Goal: Entertainment & Leisure: Consume media (video, audio)

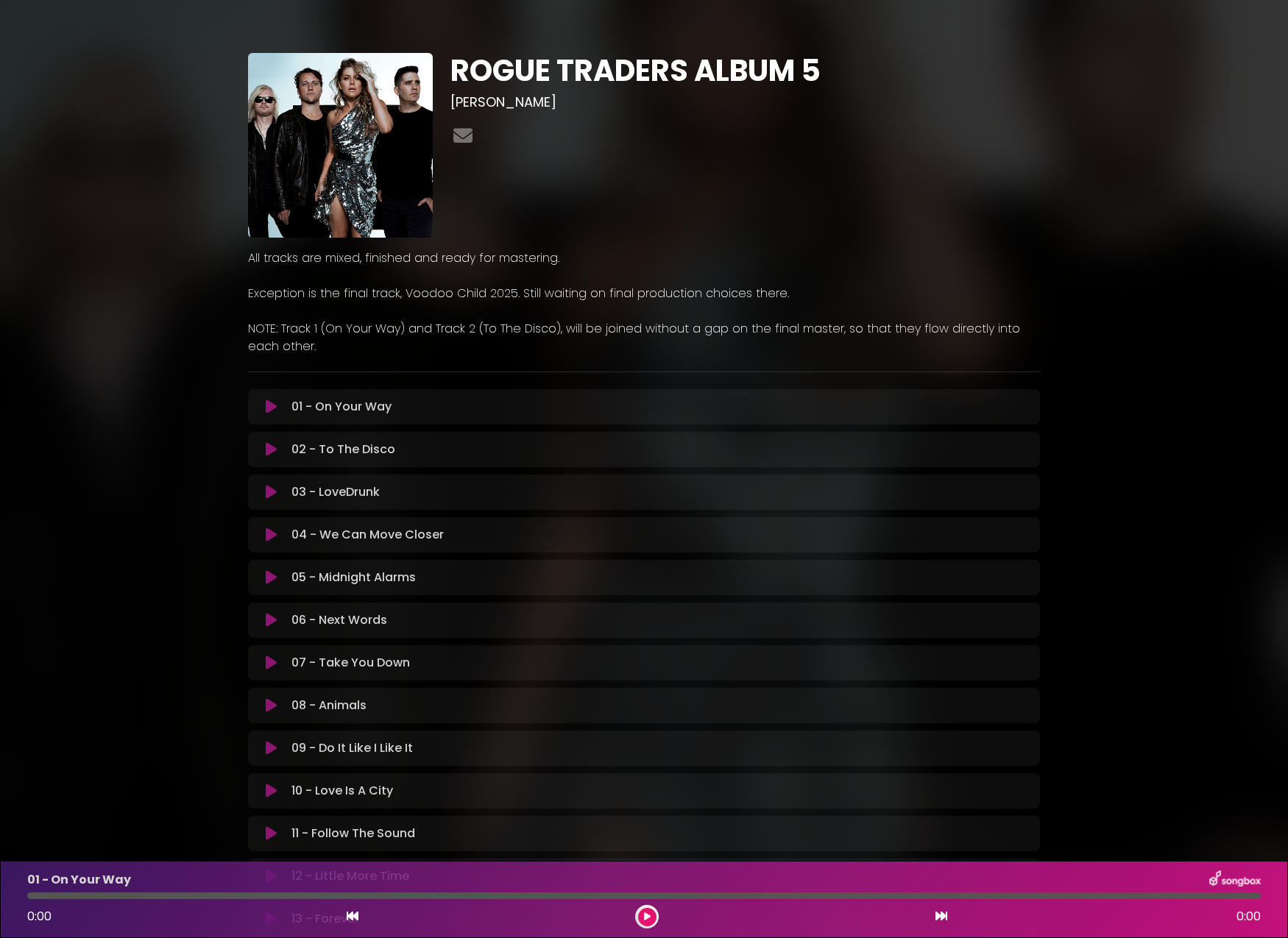
click at [272, 407] on icon at bounding box center [271, 406] width 11 height 15
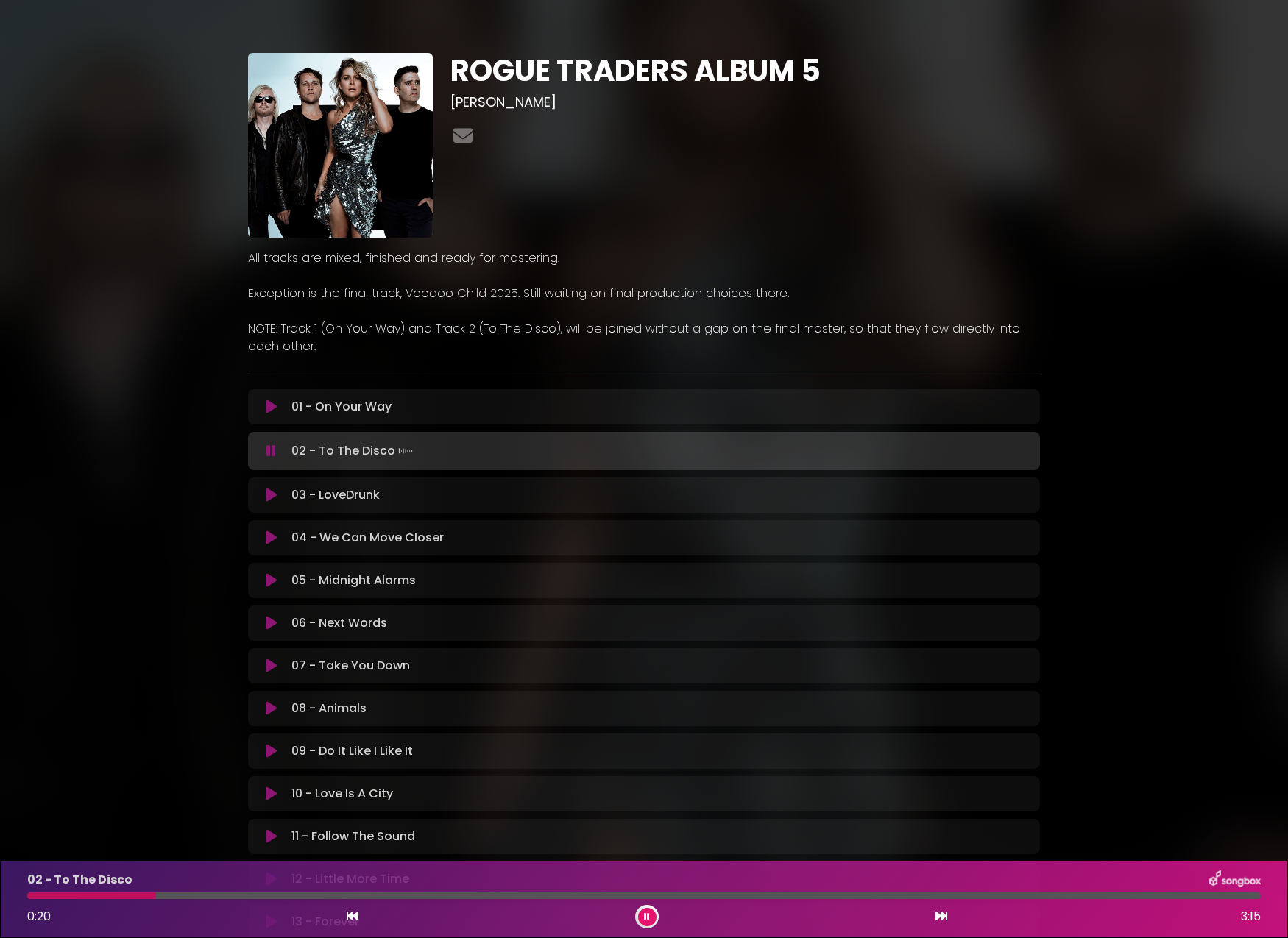
click at [156, 894] on div at bounding box center [644, 895] width 1233 height 7
click at [299, 894] on div at bounding box center [644, 895] width 1233 height 7
click at [691, 898] on div "02 - To The Disco 1:06 3:15" at bounding box center [644, 899] width 1251 height 58
click at [693, 895] on div at bounding box center [644, 895] width 1233 height 7
drag, startPoint x: 867, startPoint y: 894, endPoint x: 898, endPoint y: 897, distance: 31.1
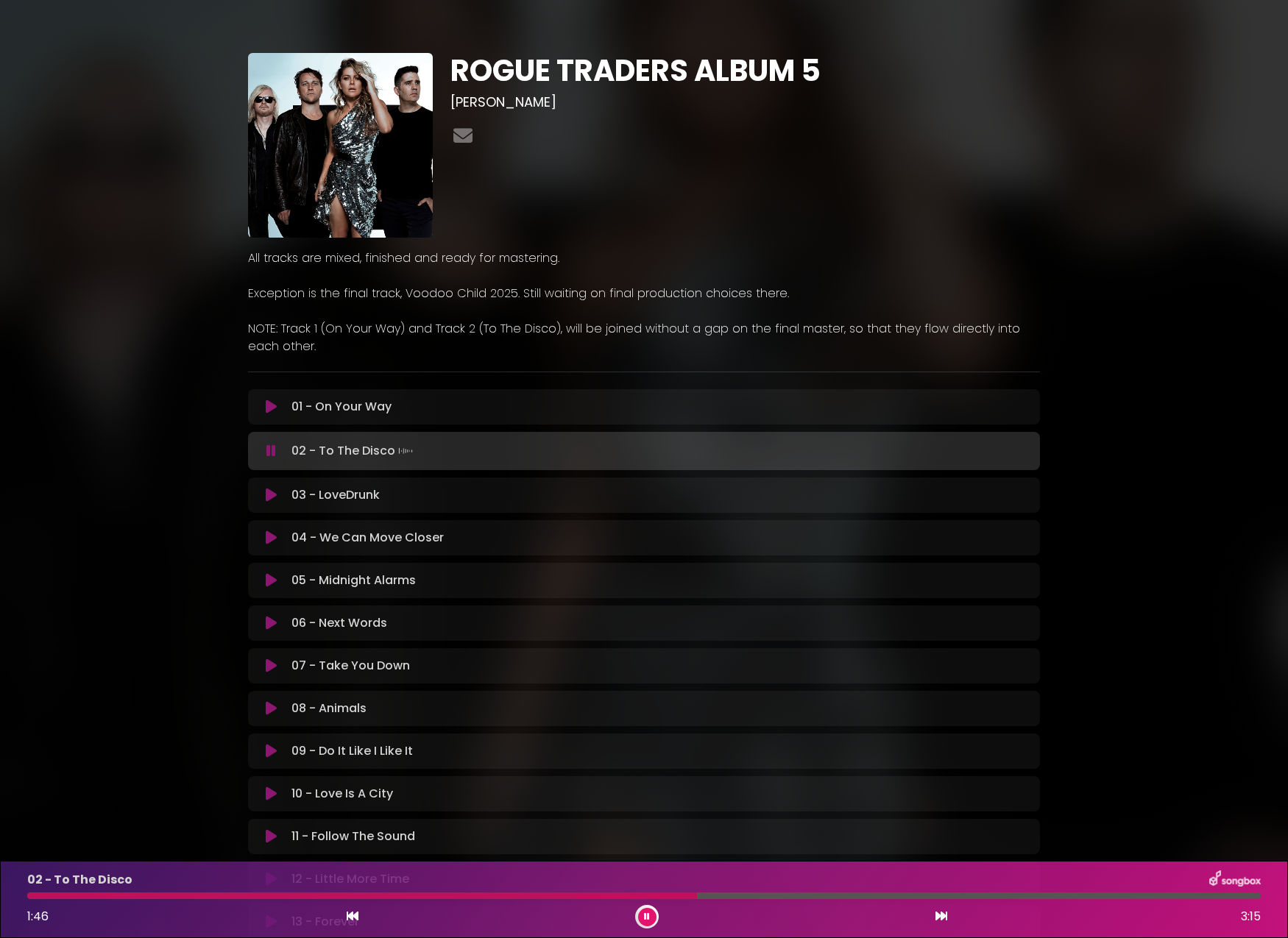
click at [867, 894] on div at bounding box center [644, 895] width 1233 height 7
click at [1239, 897] on div at bounding box center [644, 895] width 1233 height 7
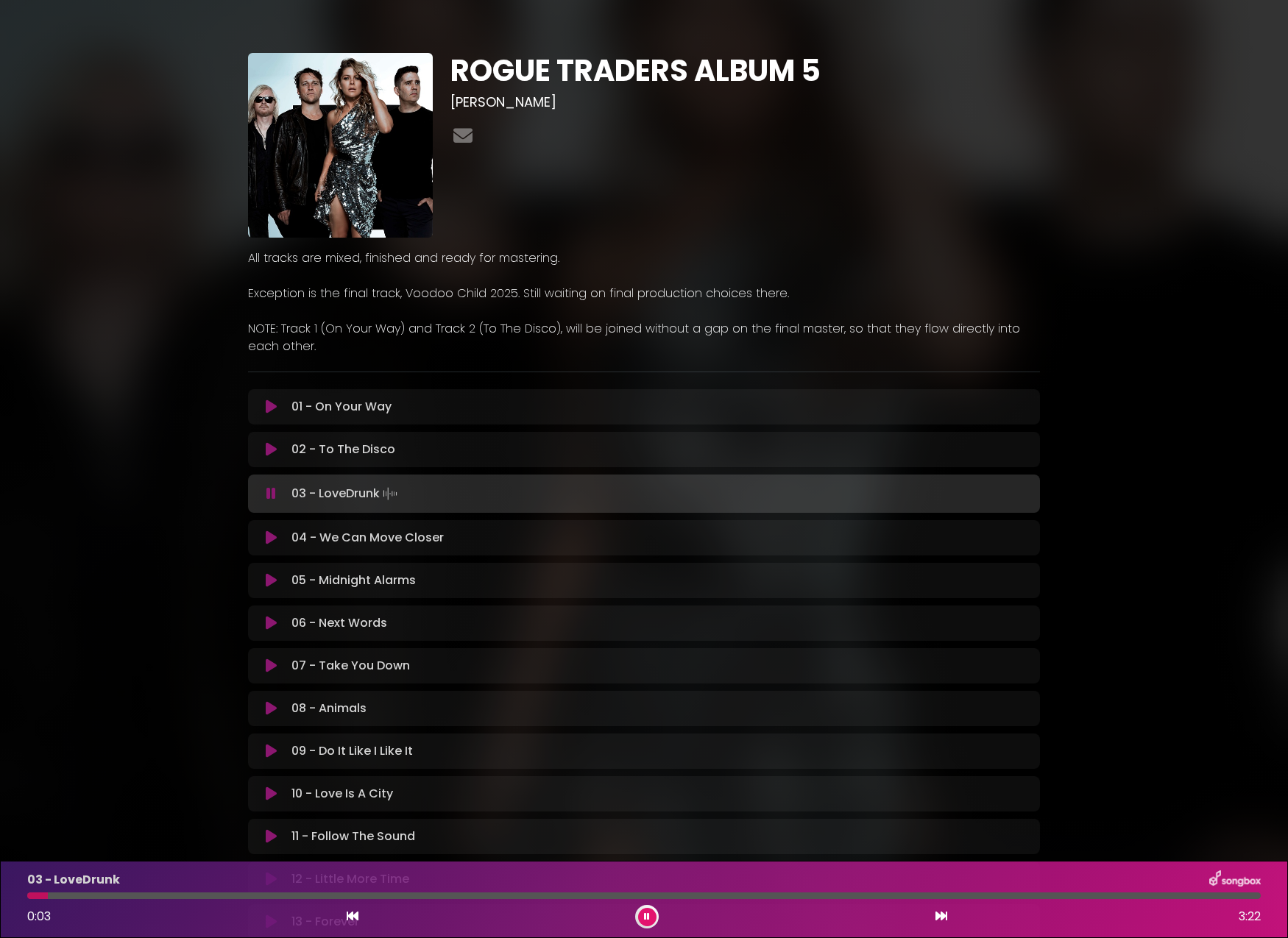
click at [128, 897] on div at bounding box center [644, 895] width 1233 height 7
click at [632, 898] on div at bounding box center [644, 895] width 1233 height 7
click at [268, 540] on icon at bounding box center [271, 538] width 11 height 15
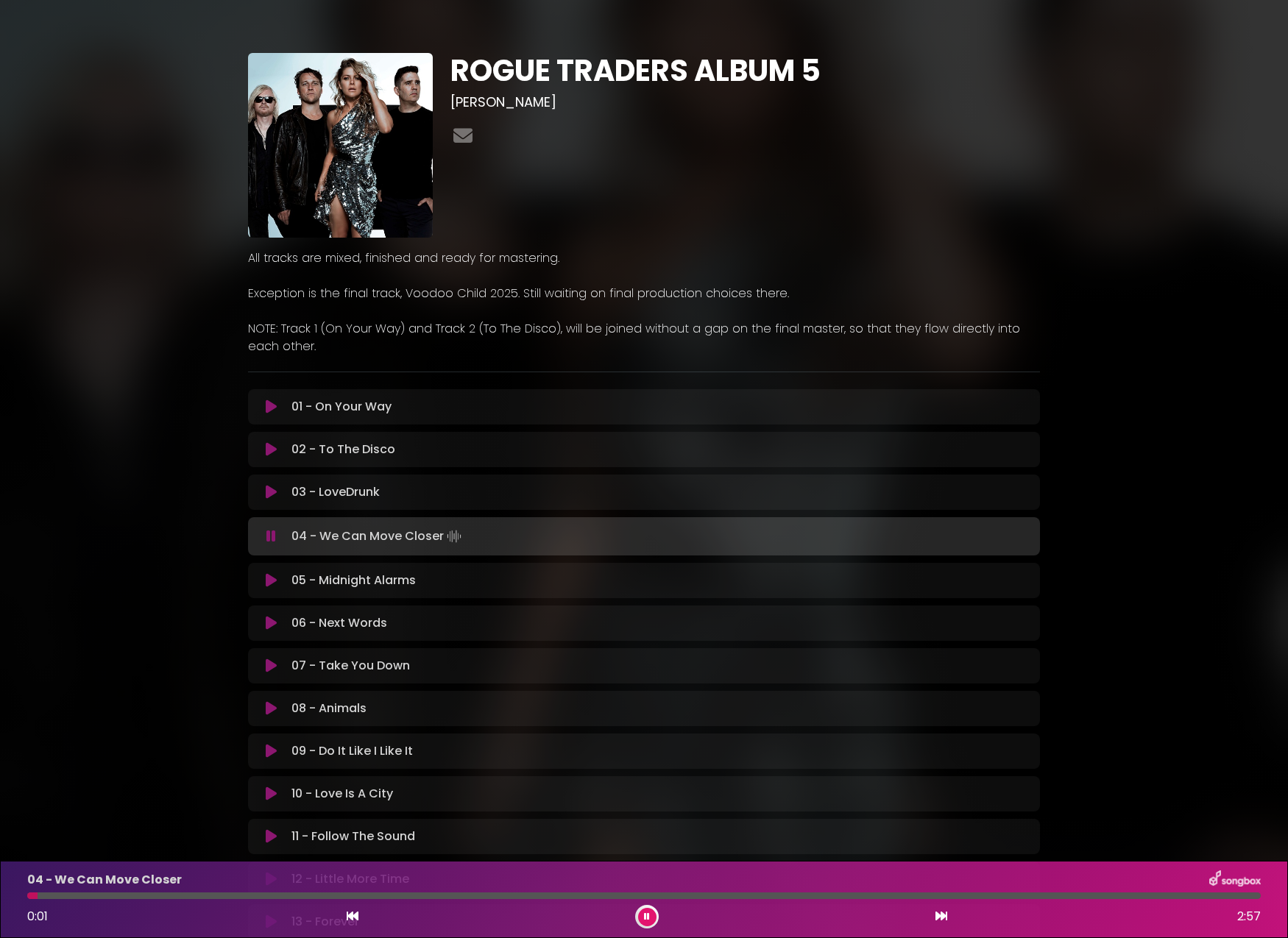
click at [125, 894] on div at bounding box center [644, 895] width 1233 height 7
click at [262, 895] on div at bounding box center [644, 895] width 1233 height 7
click at [344, 895] on div at bounding box center [644, 895] width 1233 height 7
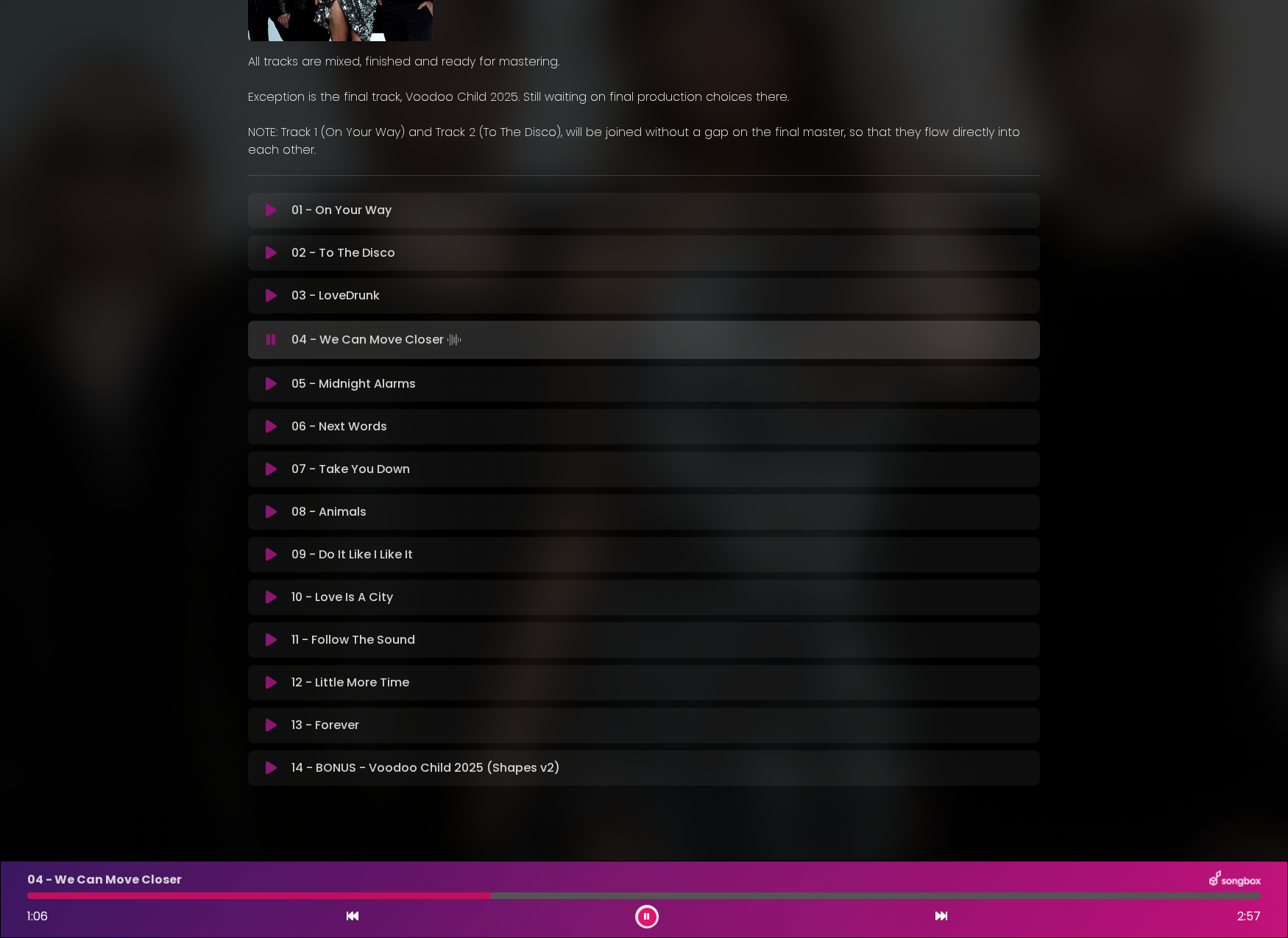
scroll to position [194, 0]
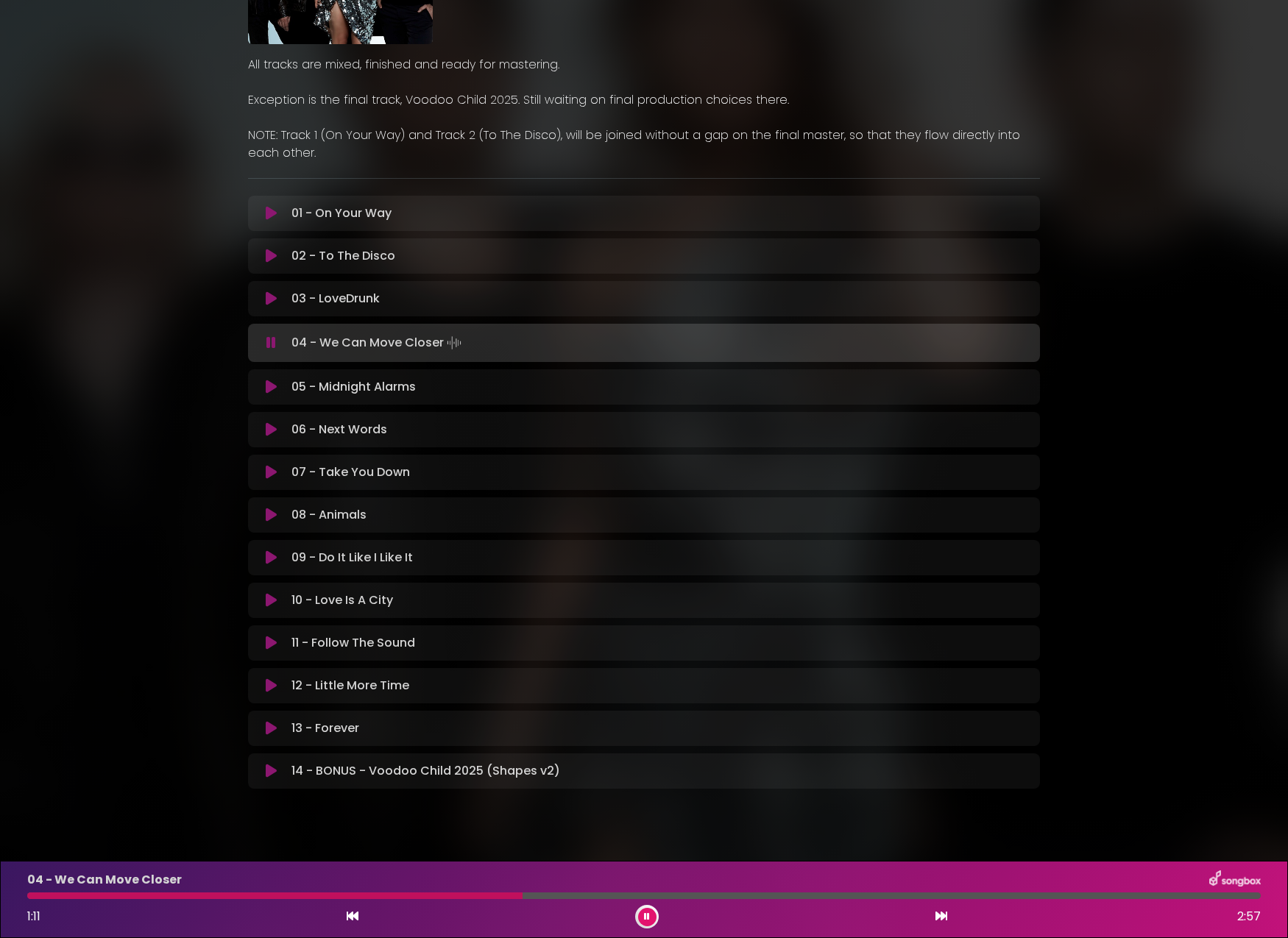
drag, startPoint x: 575, startPoint y: 894, endPoint x: 604, endPoint y: 895, distance: 29.0
click at [575, 894] on div at bounding box center [644, 895] width 1233 height 7
click at [614, 896] on div at bounding box center [644, 895] width 1233 height 7
click at [269, 386] on icon at bounding box center [271, 387] width 11 height 15
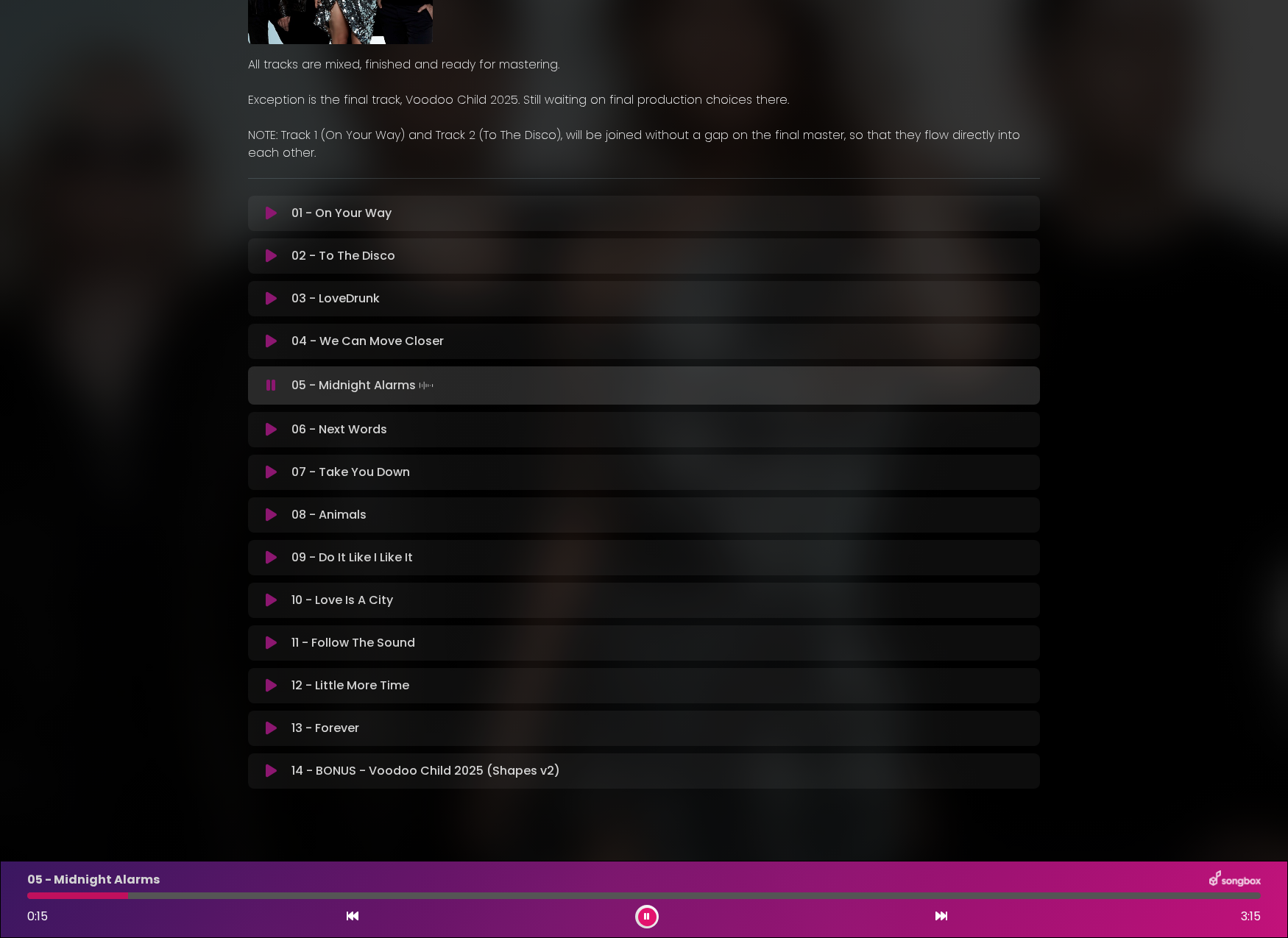
click at [187, 900] on div "05 - Midnight Alarms 0:15 3:15" at bounding box center [644, 899] width 1251 height 58
click at [245, 895] on div at bounding box center [644, 895] width 1233 height 7
click at [272, 430] on icon at bounding box center [271, 429] width 11 height 15
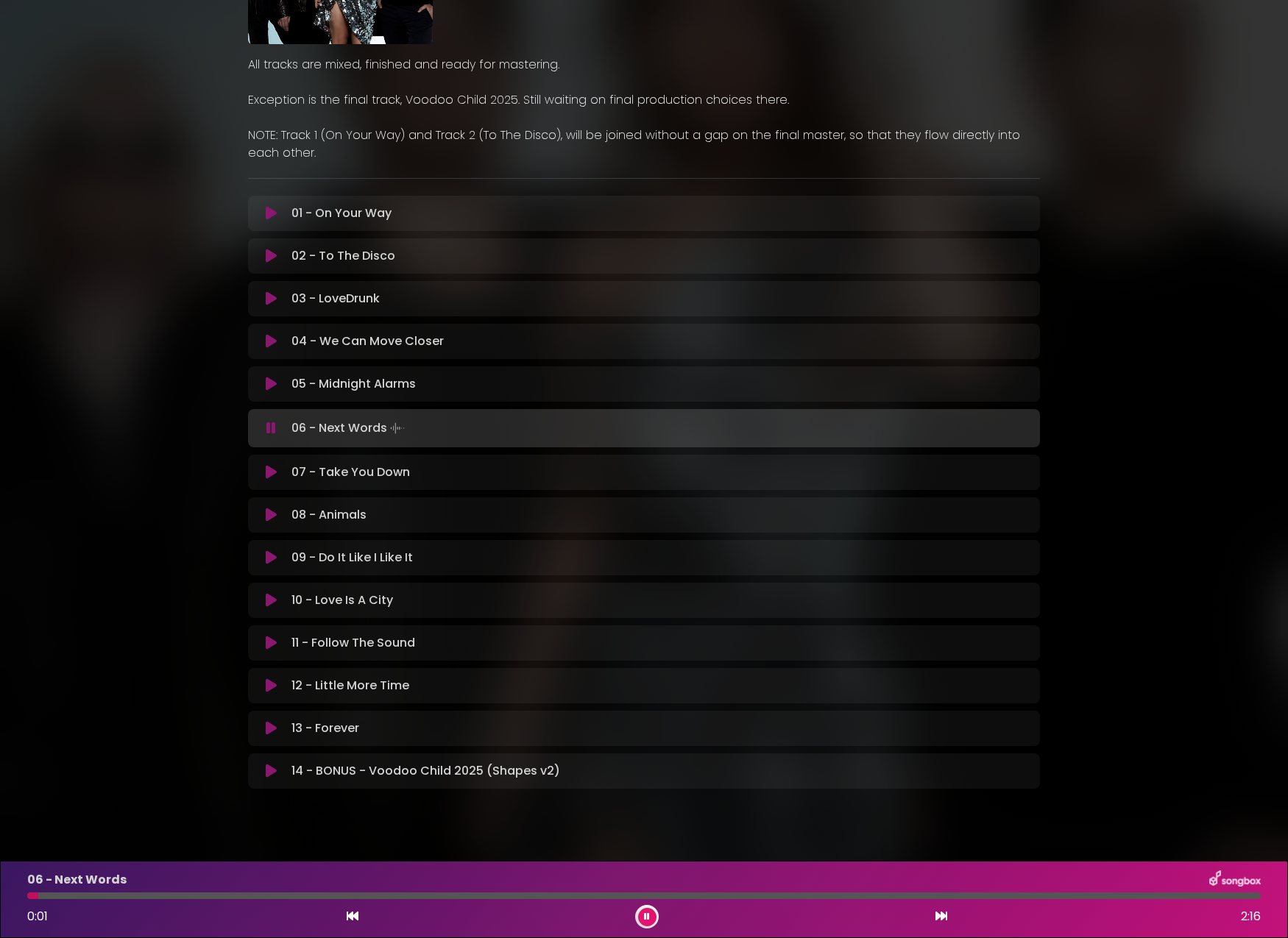
click at [128, 897] on div at bounding box center [644, 895] width 1233 height 7
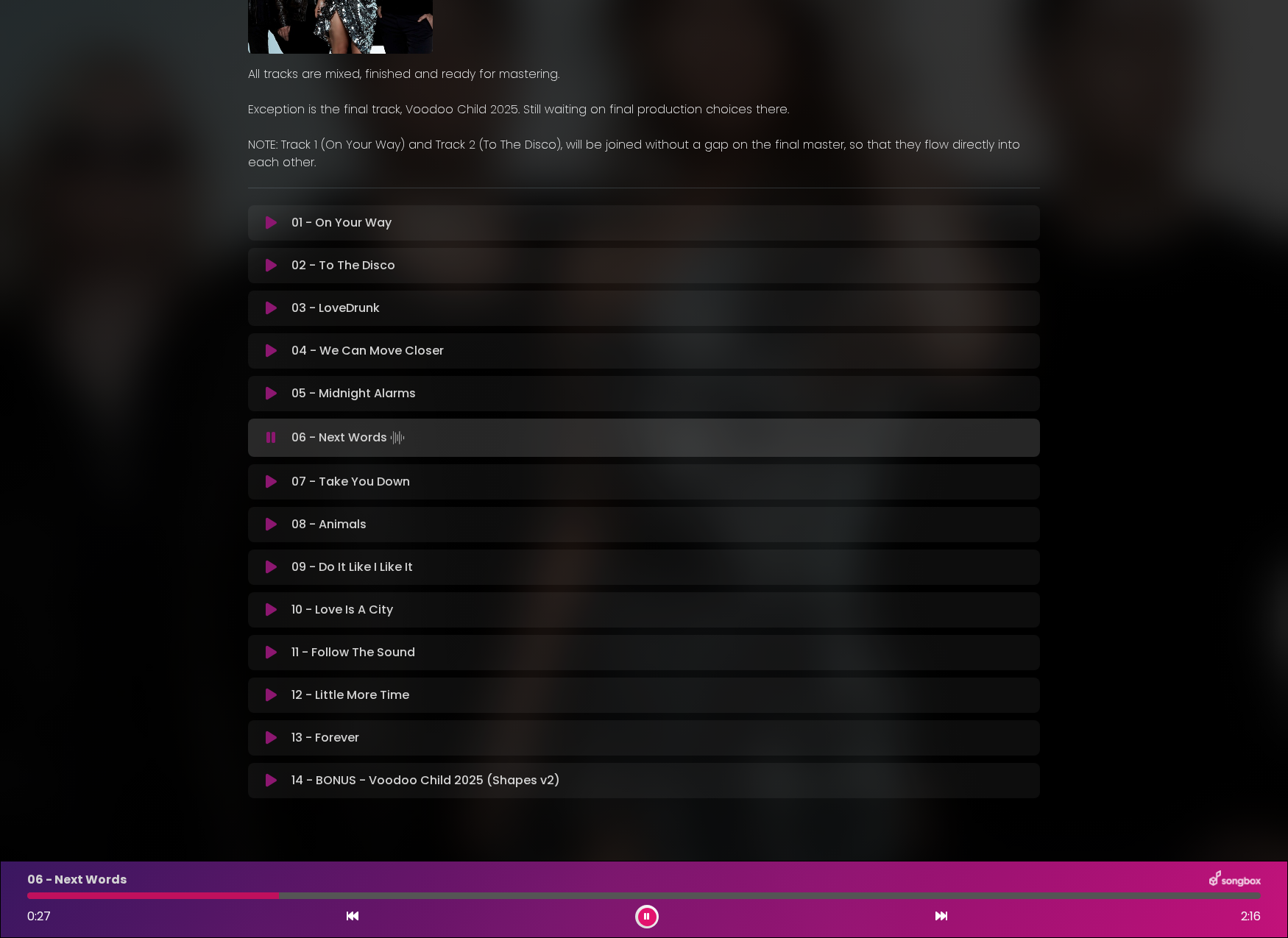
scroll to position [215, 0]
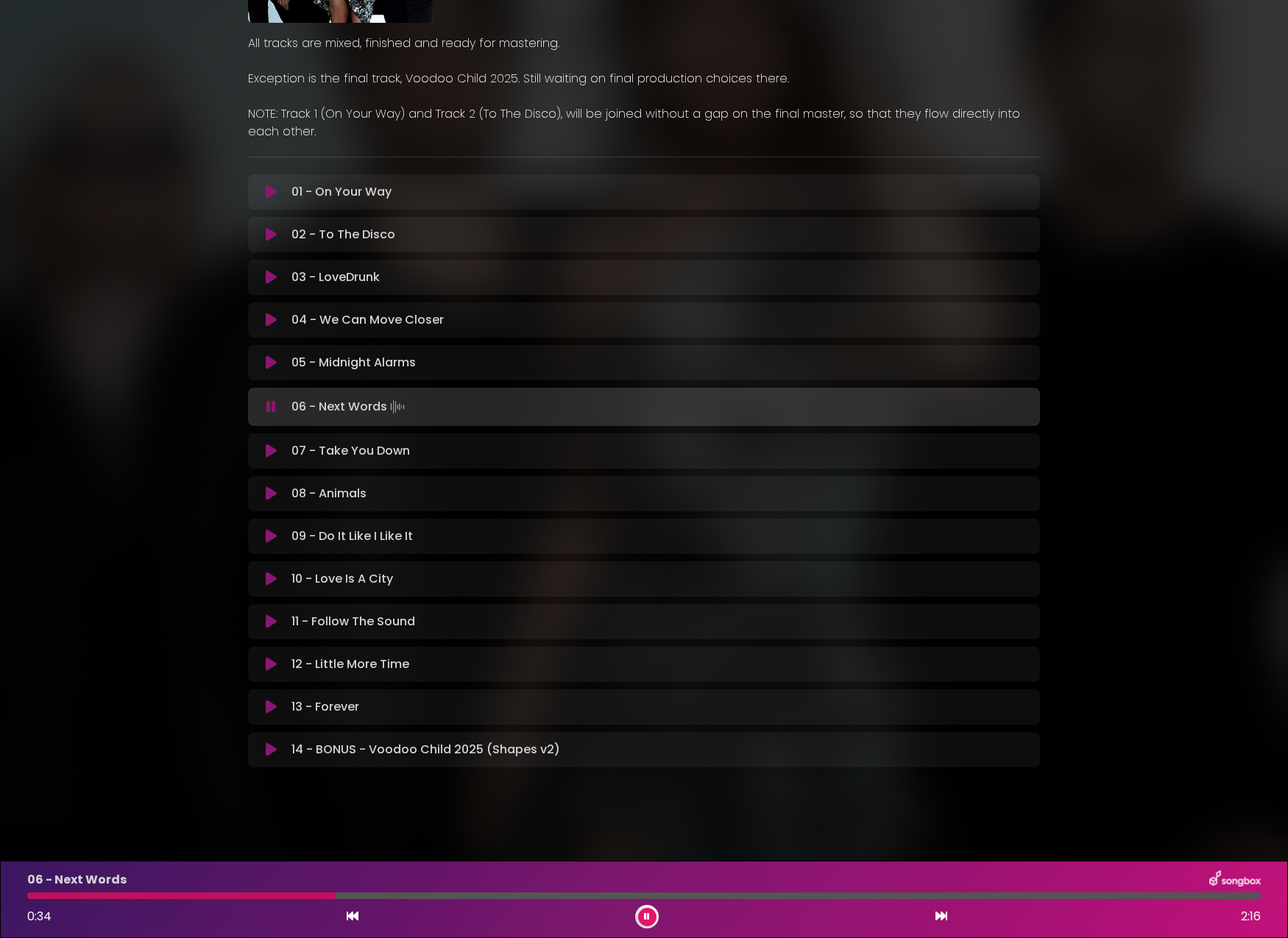
click at [493, 894] on div at bounding box center [644, 895] width 1233 height 7
drag, startPoint x: 744, startPoint y: 896, endPoint x: 769, endPoint y: 885, distance: 27.3
click at [744, 896] on div at bounding box center [644, 895] width 1233 height 7
drag, startPoint x: 827, startPoint y: 896, endPoint x: 870, endPoint y: 891, distance: 43.3
click at [827, 896] on div at bounding box center [644, 895] width 1233 height 7
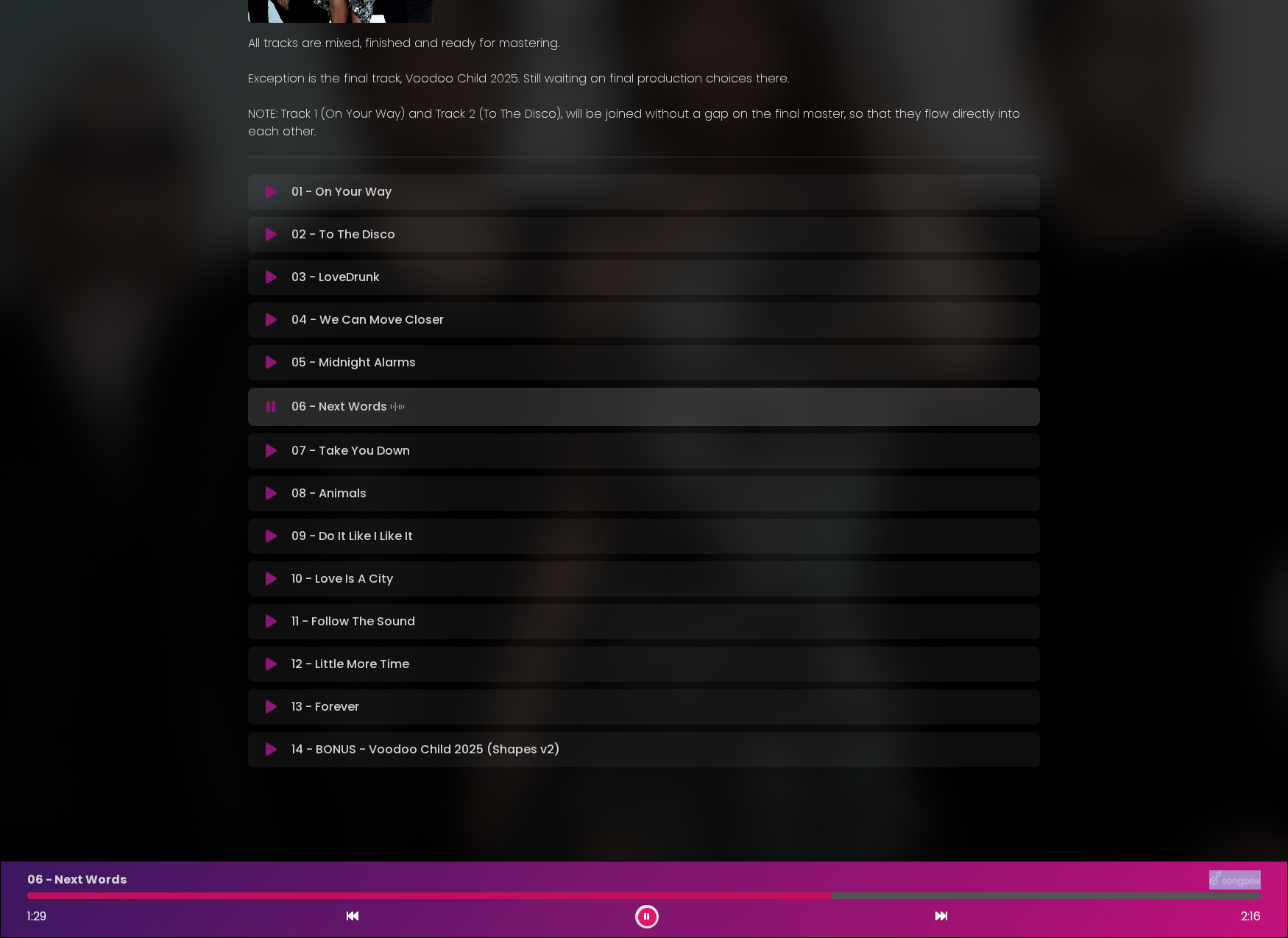
click at [933, 891] on div "06 - Next Words 1:29 2:16" at bounding box center [644, 899] width 1251 height 58
click at [274, 450] on icon at bounding box center [271, 450] width 11 height 15
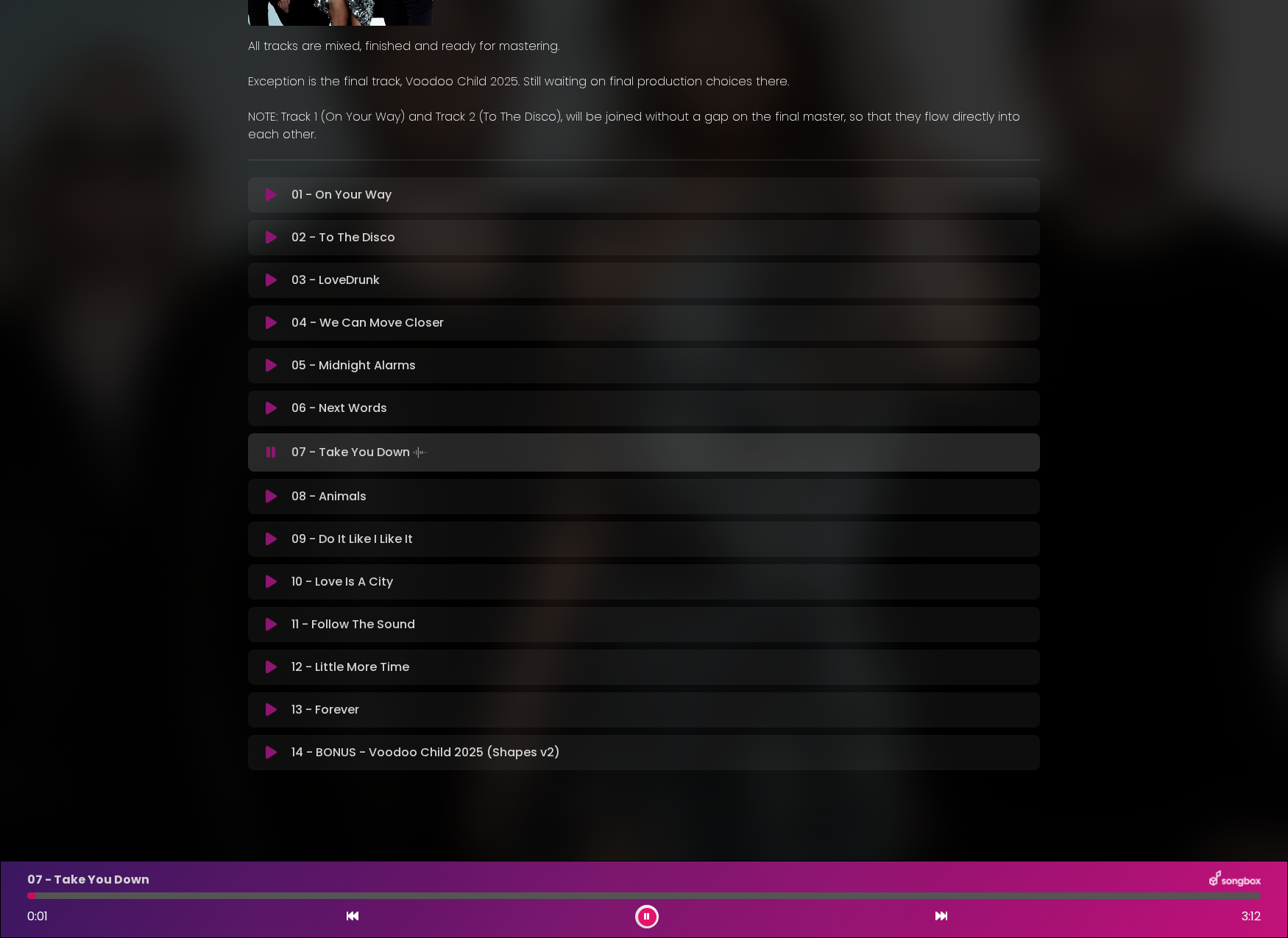
drag, startPoint x: 179, startPoint y: 894, endPoint x: 191, endPoint y: 895, distance: 12.0
click at [179, 894] on div at bounding box center [644, 895] width 1233 height 7
drag, startPoint x: 281, startPoint y: 894, endPoint x: 290, endPoint y: 894, distance: 9.0
click at [281, 894] on div at bounding box center [644, 895] width 1233 height 7
click at [385, 897] on div at bounding box center [644, 895] width 1233 height 7
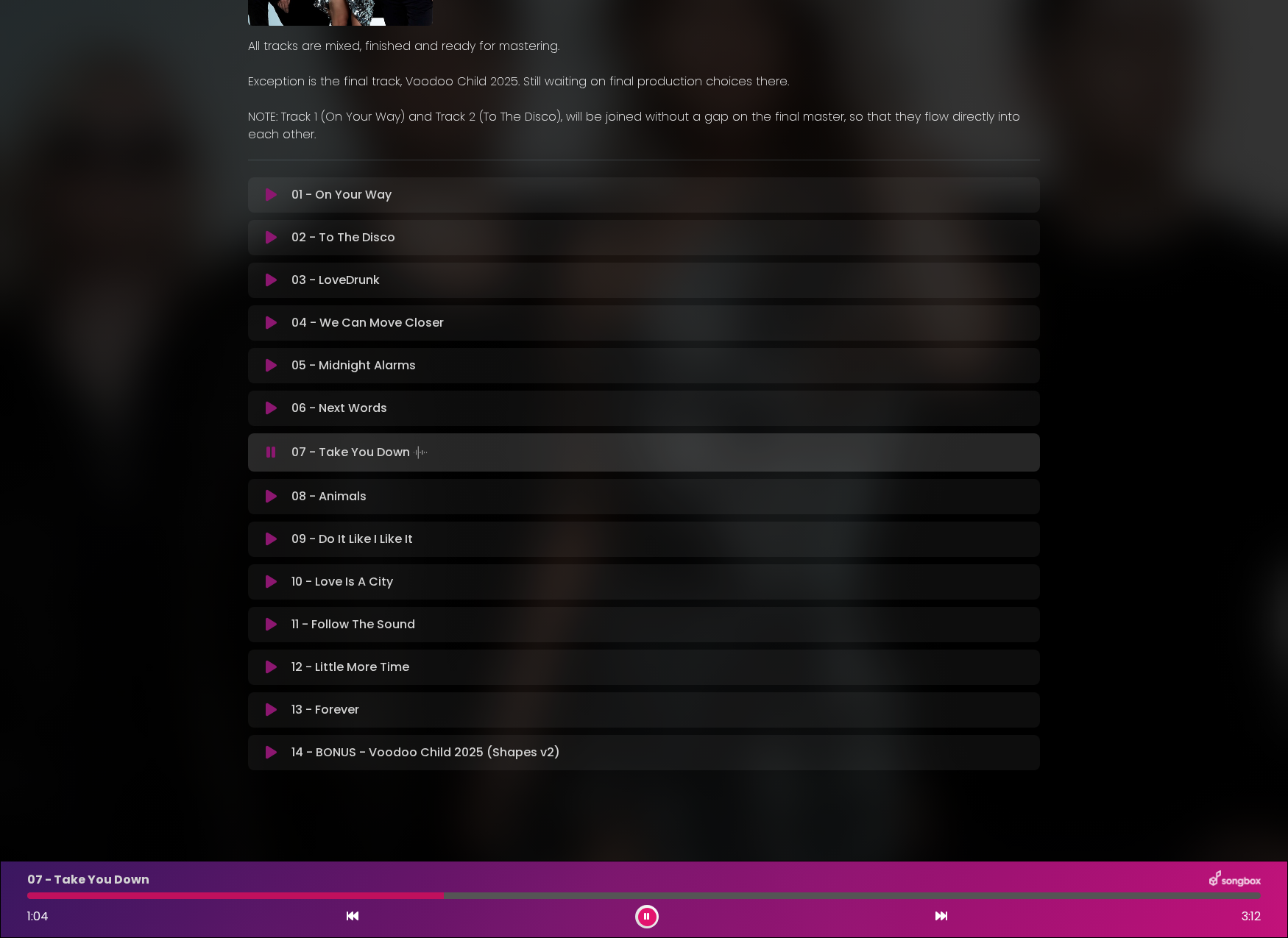
click at [443, 895] on div at bounding box center [644, 895] width 1233 height 7
click at [272, 497] on icon at bounding box center [271, 496] width 11 height 15
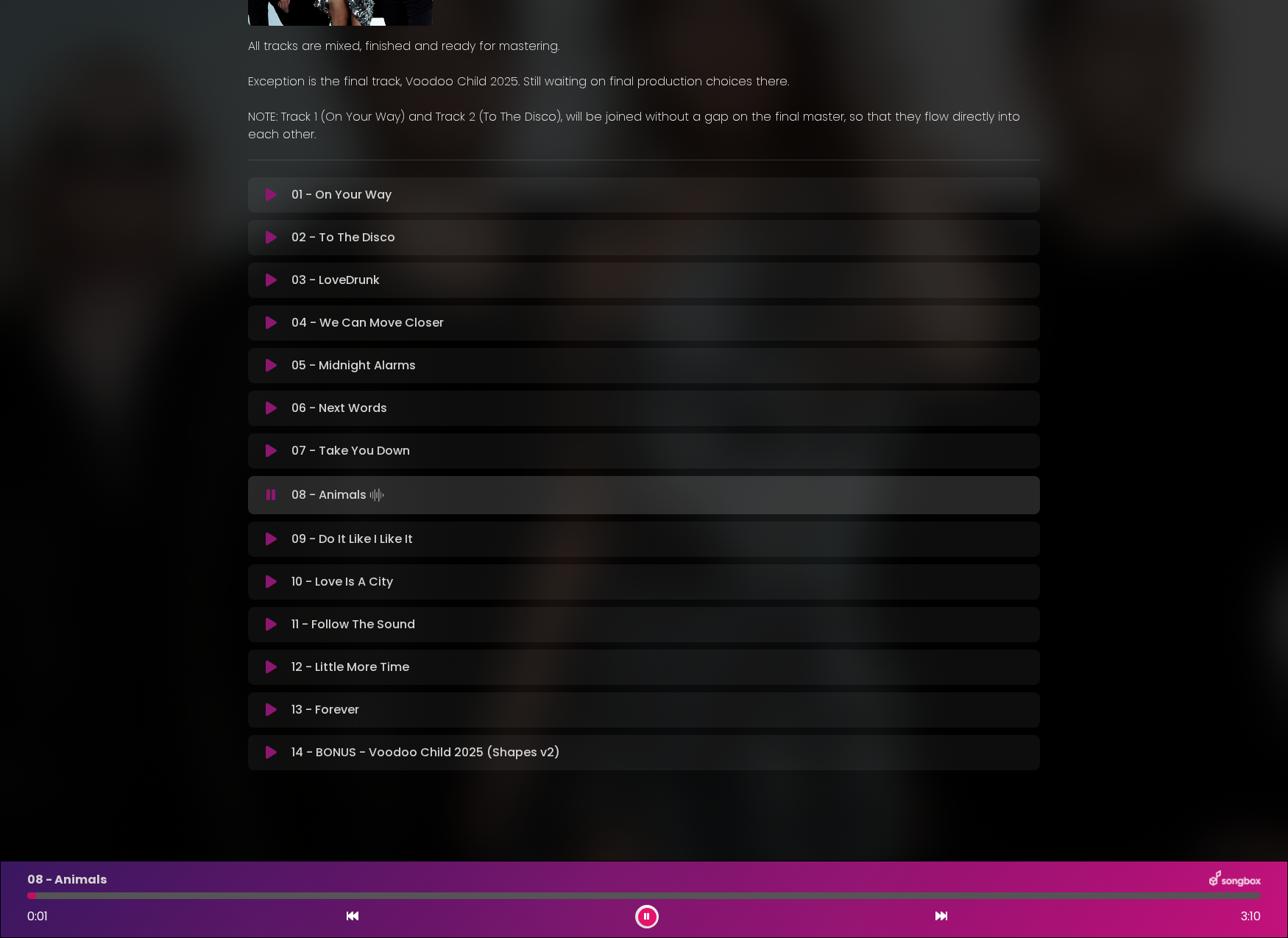
click at [146, 894] on div at bounding box center [644, 895] width 1233 height 7
click at [235, 891] on div "08 - Animals 0:19 3:10" at bounding box center [644, 899] width 1251 height 58
click at [246, 894] on div at bounding box center [644, 895] width 1233 height 7
click at [419, 892] on div at bounding box center [644, 895] width 1233 height 7
click at [510, 891] on div "08 - Animals 1:01 3:10" at bounding box center [644, 899] width 1251 height 58
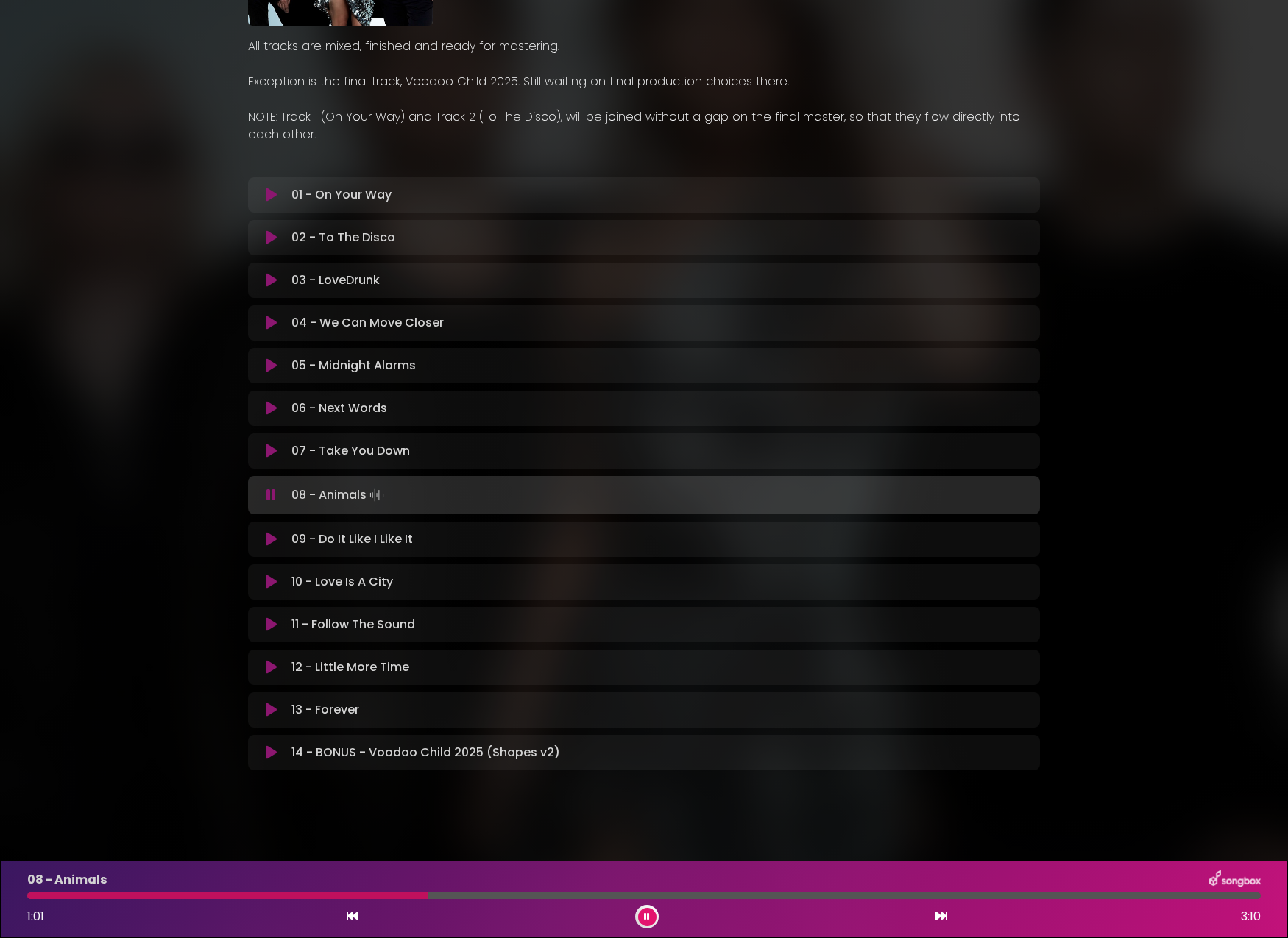
click at [524, 897] on div at bounding box center [644, 895] width 1233 height 7
click at [271, 540] on icon at bounding box center [271, 539] width 11 height 15
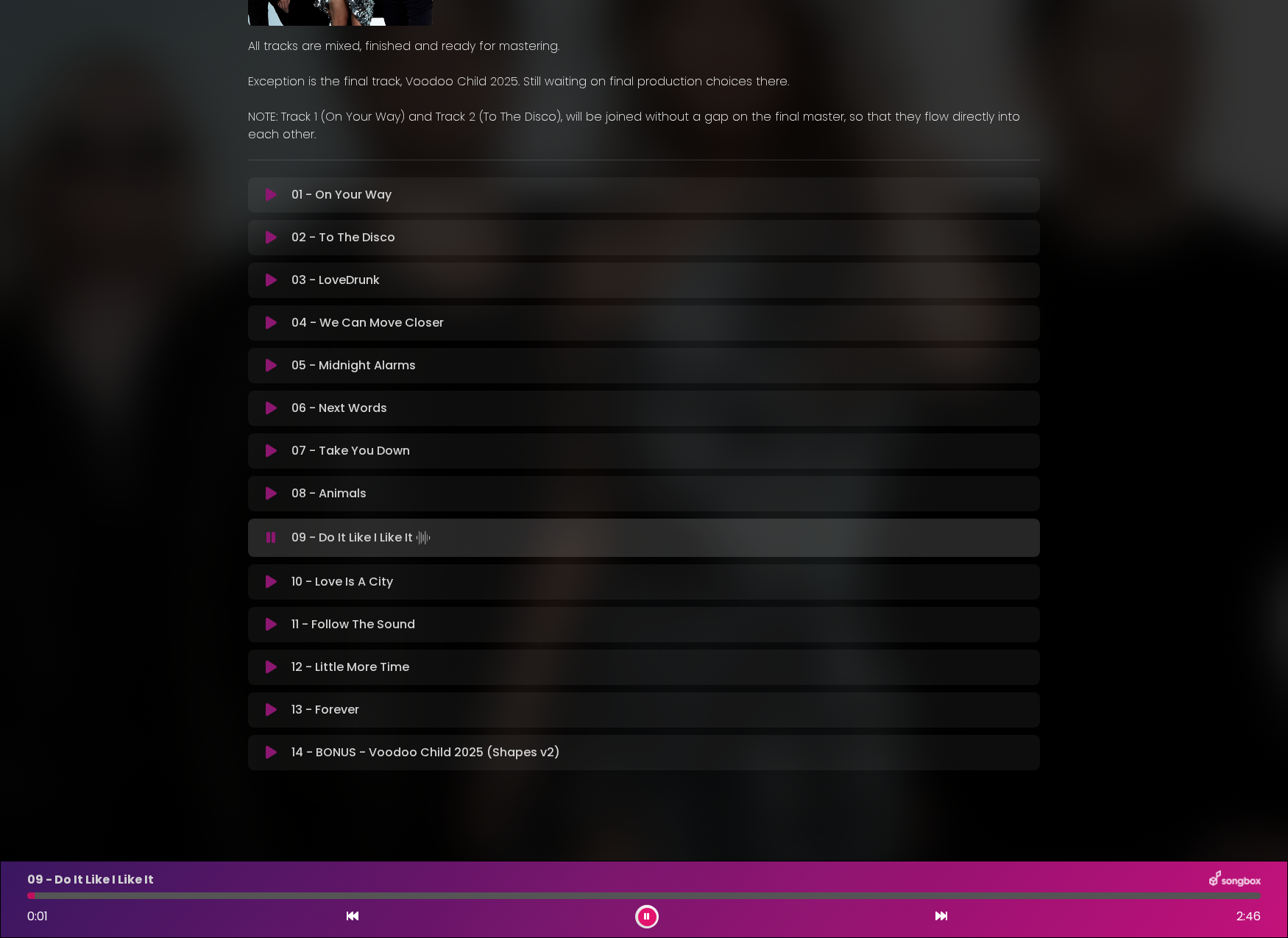
click at [218, 894] on div at bounding box center [644, 895] width 1233 height 7
drag, startPoint x: 446, startPoint y: 894, endPoint x: 485, endPoint y: 891, distance: 39.1
click at [447, 894] on div at bounding box center [644, 895] width 1233 height 7
click at [535, 894] on div at bounding box center [644, 895] width 1233 height 7
click at [272, 582] on icon at bounding box center [271, 582] width 11 height 15
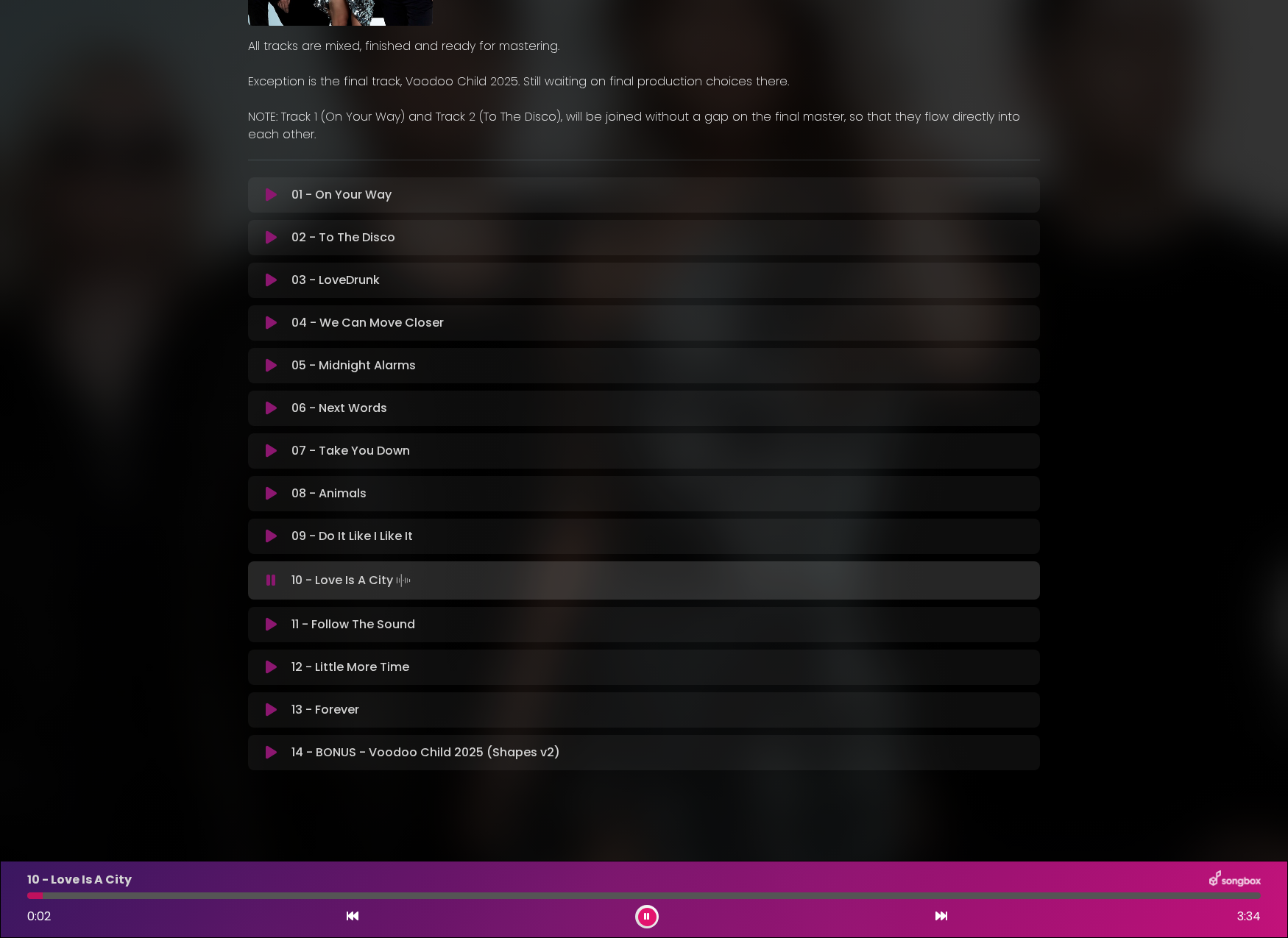
click at [98, 896] on div at bounding box center [644, 895] width 1233 height 7
click at [197, 896] on div at bounding box center [644, 895] width 1233 height 7
click at [435, 896] on div at bounding box center [644, 895] width 1233 height 7
click at [485, 894] on div at bounding box center [644, 895] width 1233 height 7
drag, startPoint x: 273, startPoint y: 623, endPoint x: 284, endPoint y: 626, distance: 11.4
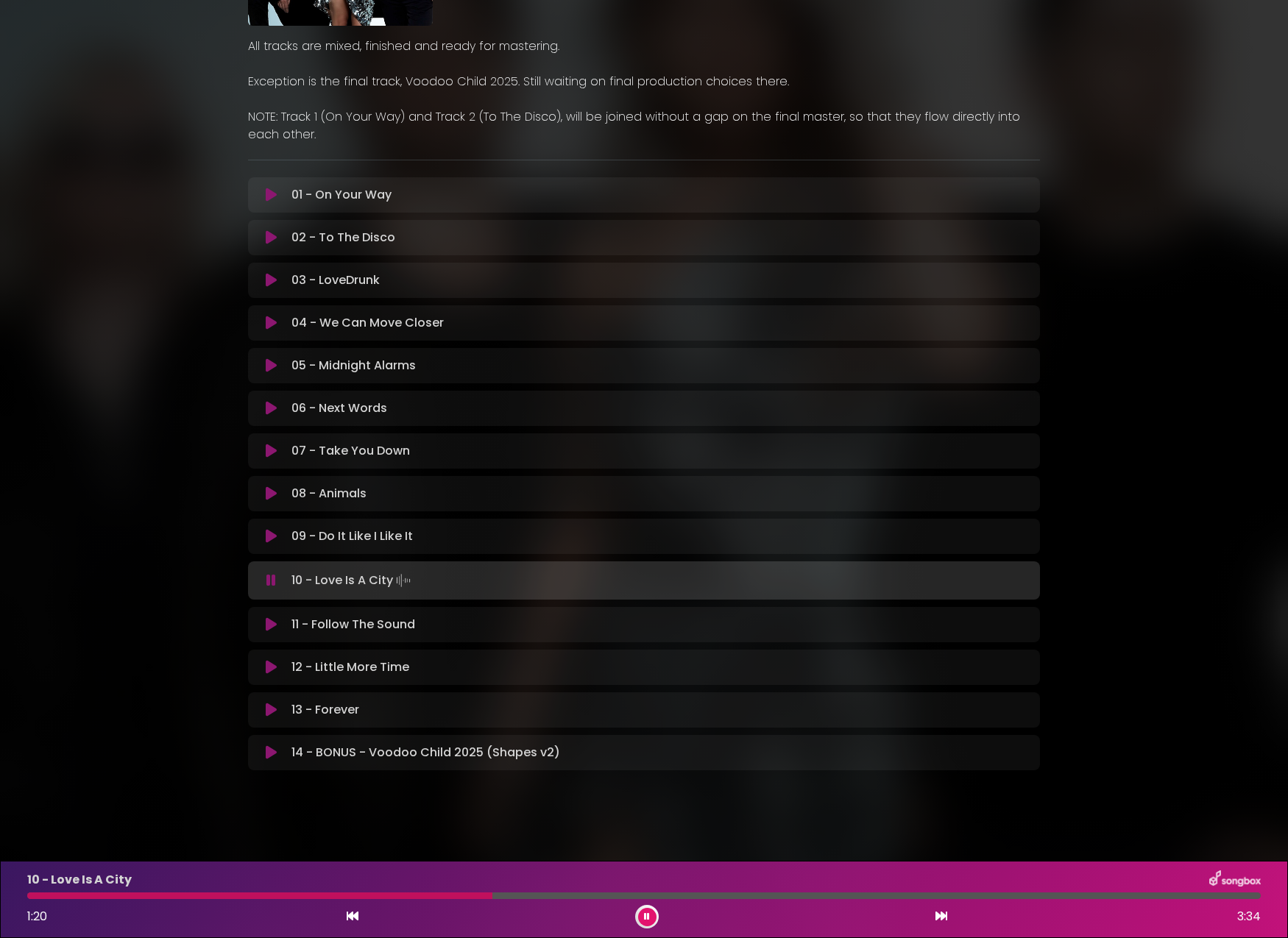
click at [273, 623] on icon at bounding box center [271, 624] width 11 height 15
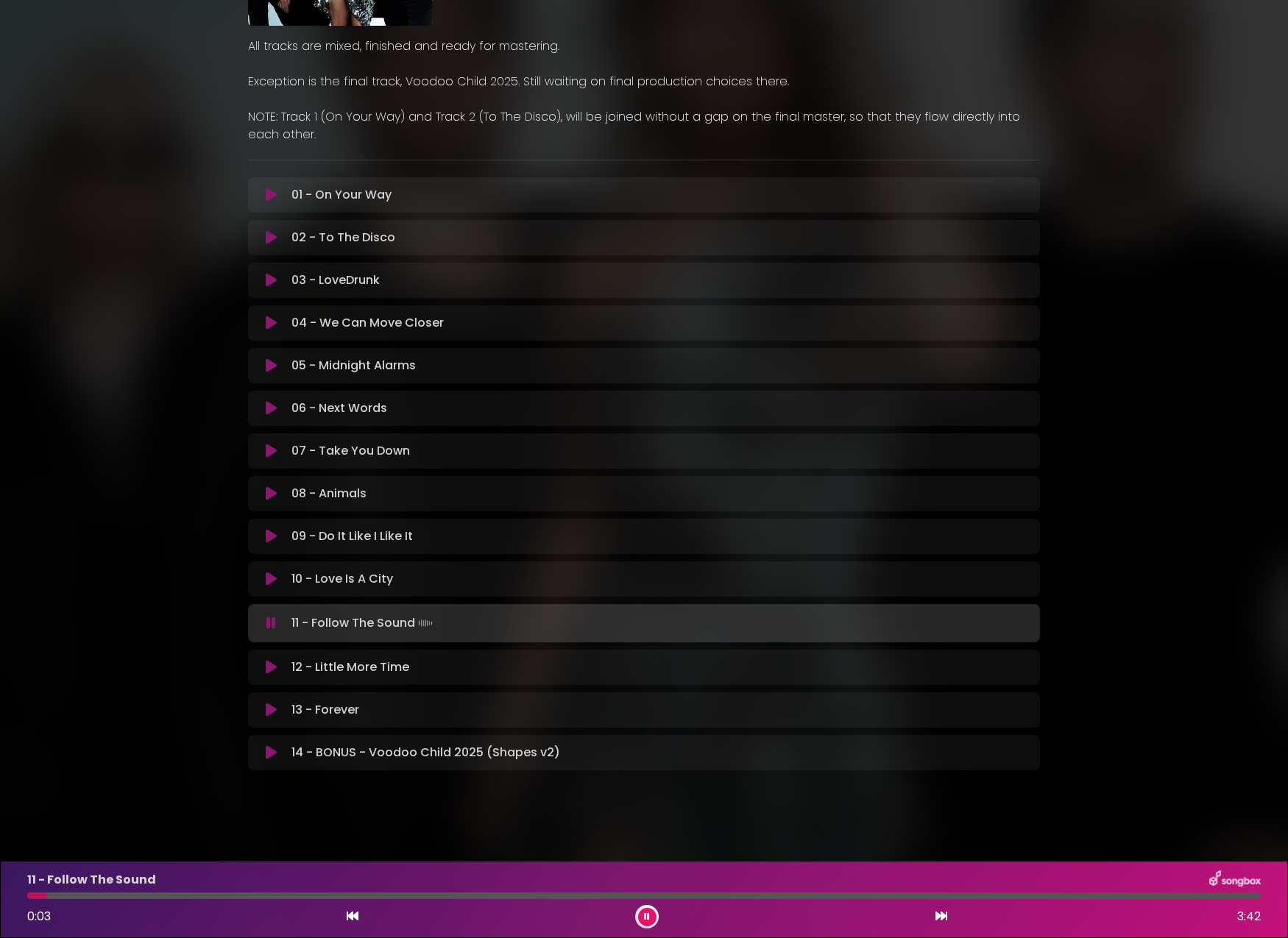
click at [153, 892] on div at bounding box center [644, 895] width 1233 height 7
click at [287, 893] on div at bounding box center [644, 895] width 1233 height 7
click at [411, 894] on div at bounding box center [644, 895] width 1233 height 7
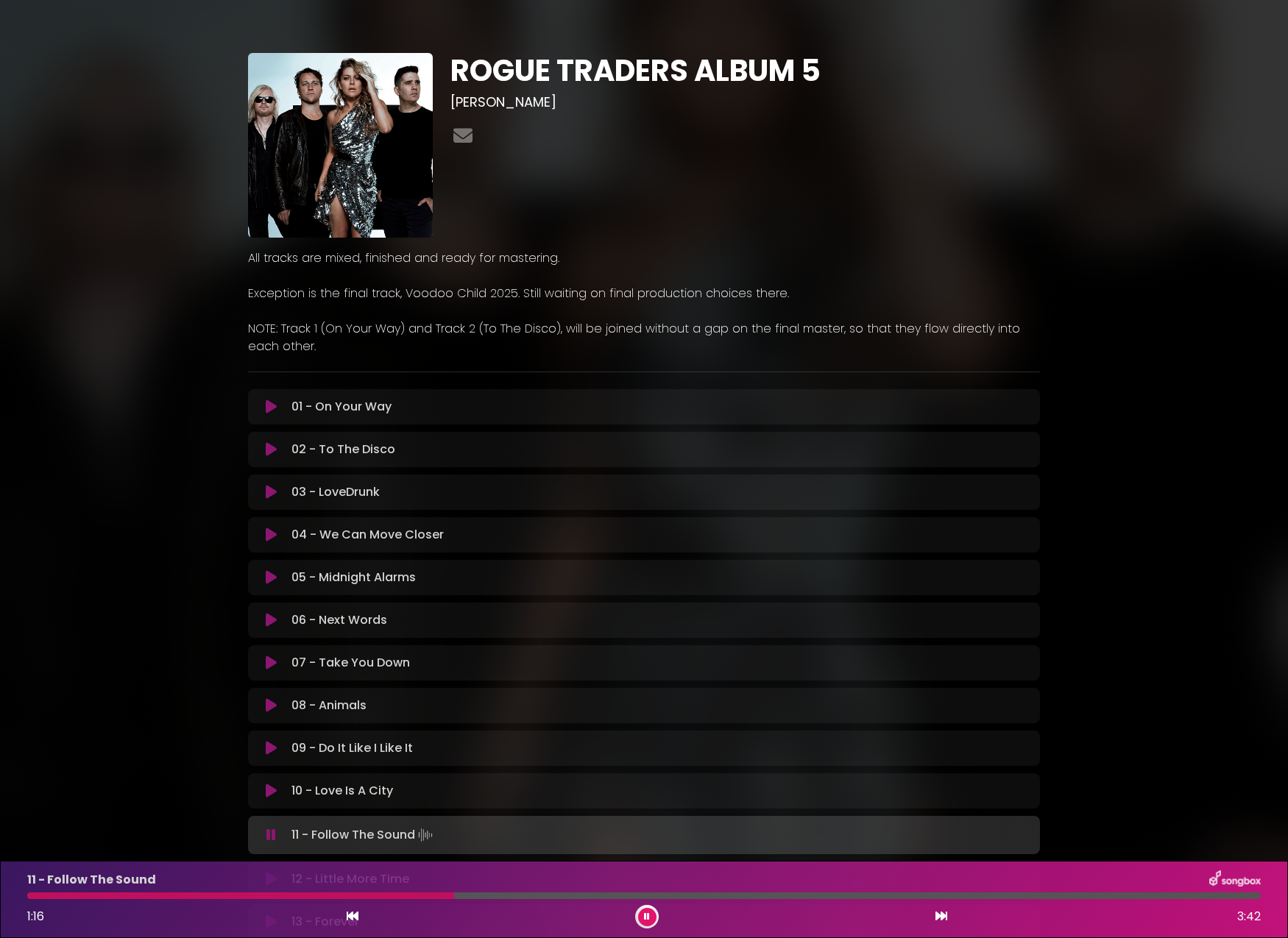
scroll to position [215, 0]
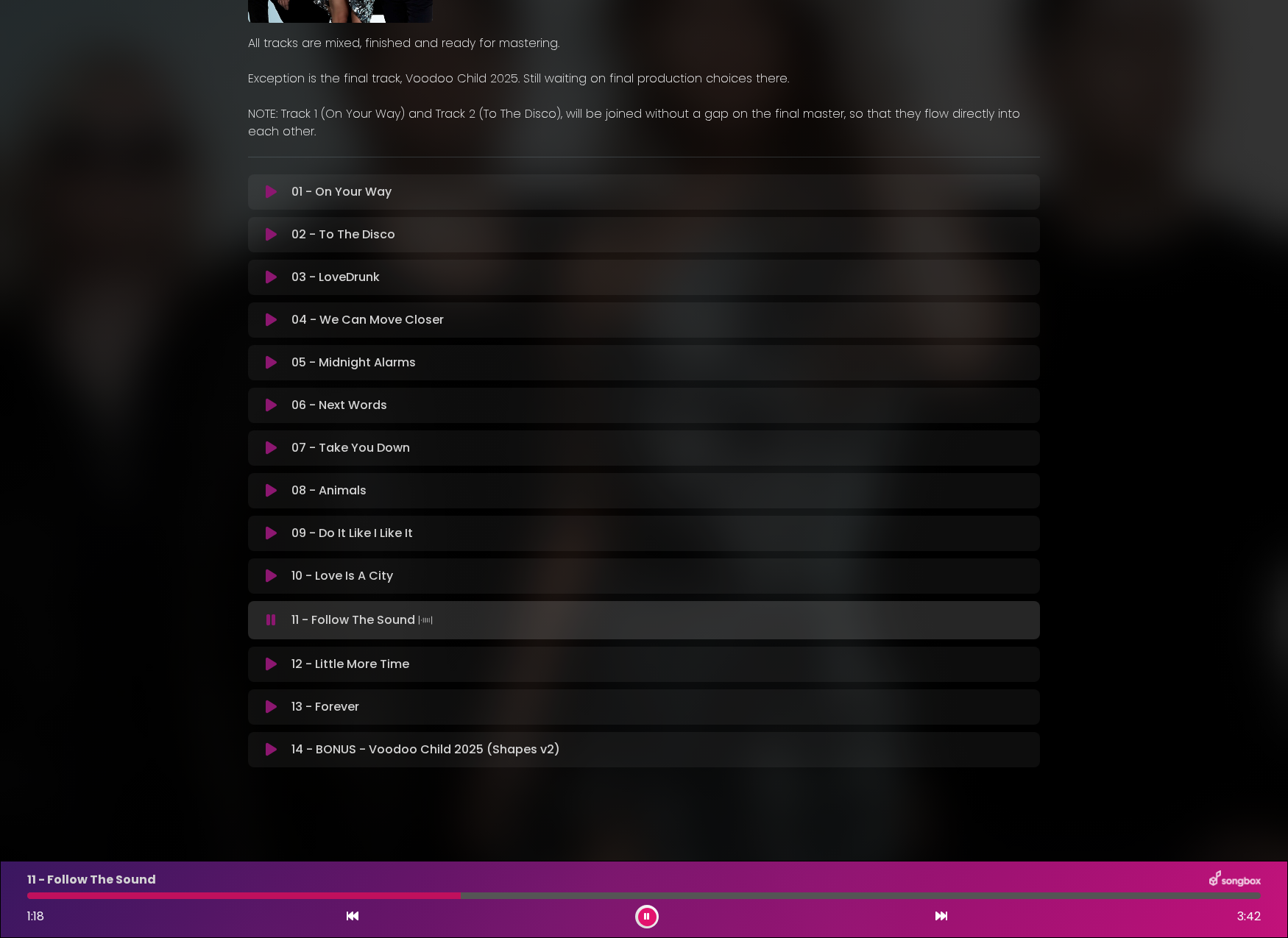
drag, startPoint x: 646, startPoint y: 918, endPoint x: 727, endPoint y: 821, distance: 126.4
click at [646, 918] on icon at bounding box center [647, 916] width 6 height 9
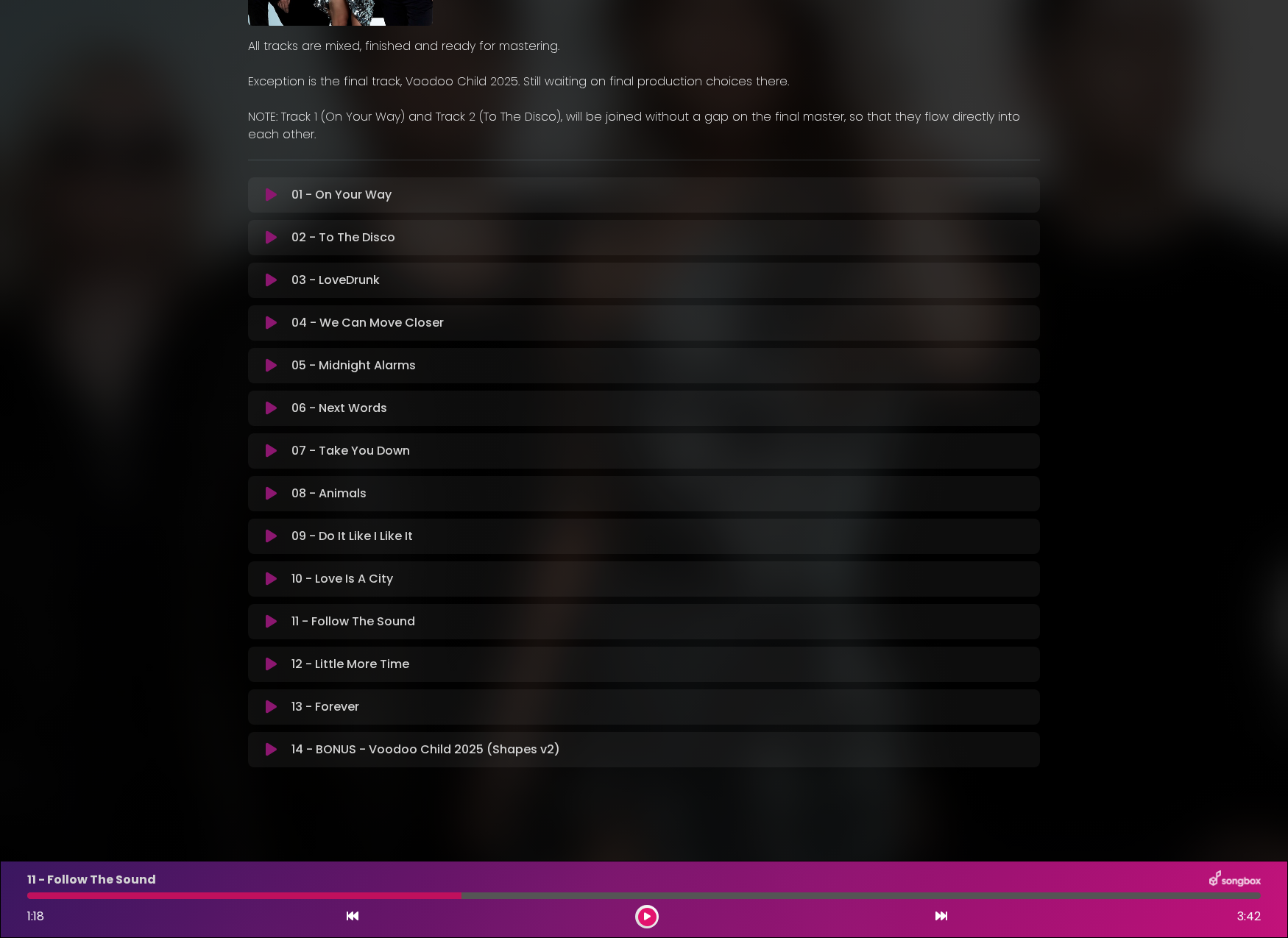
click at [644, 919] on icon at bounding box center [647, 916] width 7 height 9
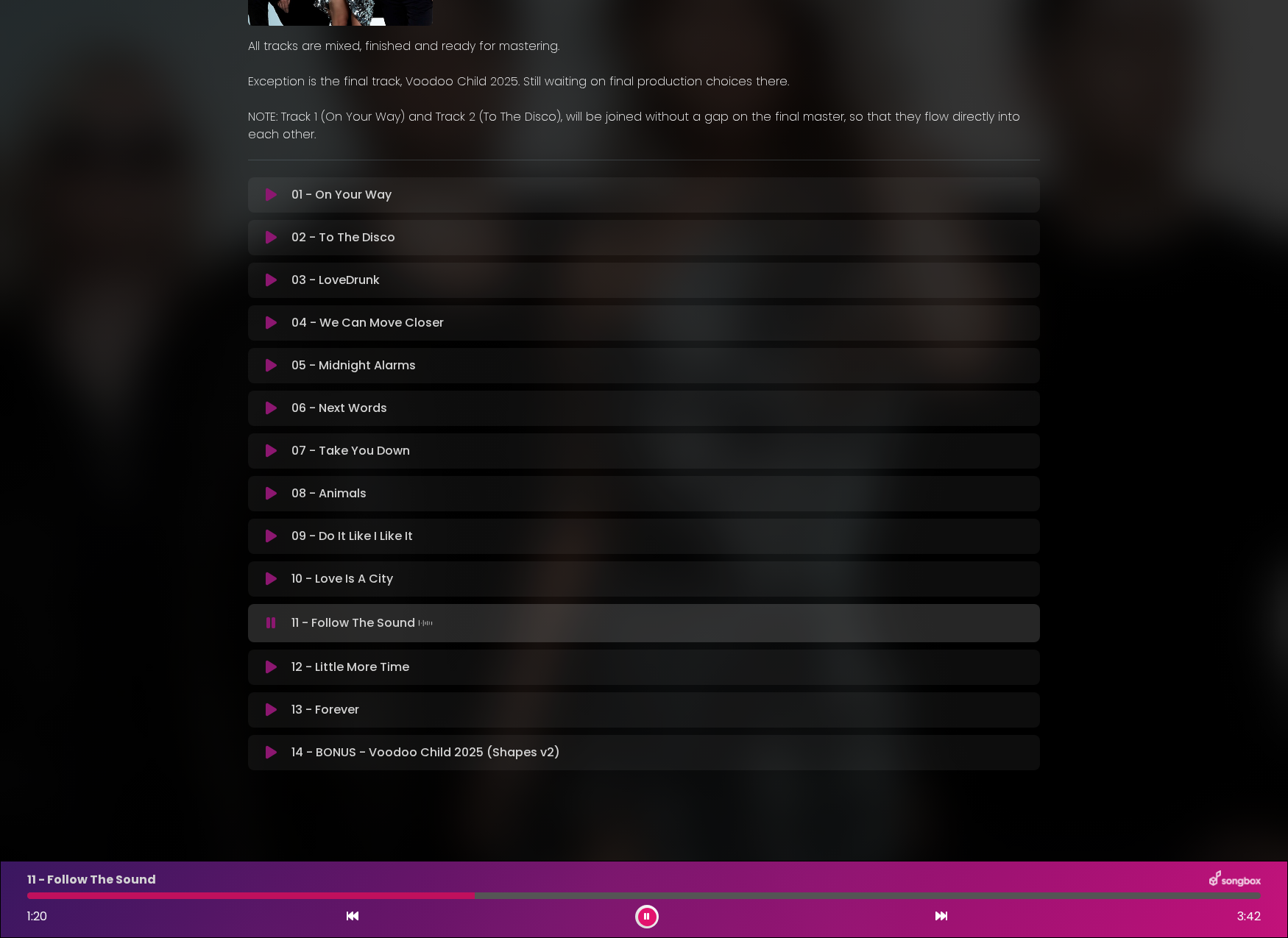
click at [545, 891] on div "11 - Follow The Sound 1:20 3:42" at bounding box center [644, 899] width 1251 height 58
click at [565, 896] on div at bounding box center [644, 895] width 1233 height 7
click at [642, 886] on div "11 - Follow The Sound" at bounding box center [644, 880] width 1251 height 19
click at [655, 895] on div at bounding box center [644, 895] width 1233 height 7
click at [769, 895] on div at bounding box center [644, 895] width 1233 height 7
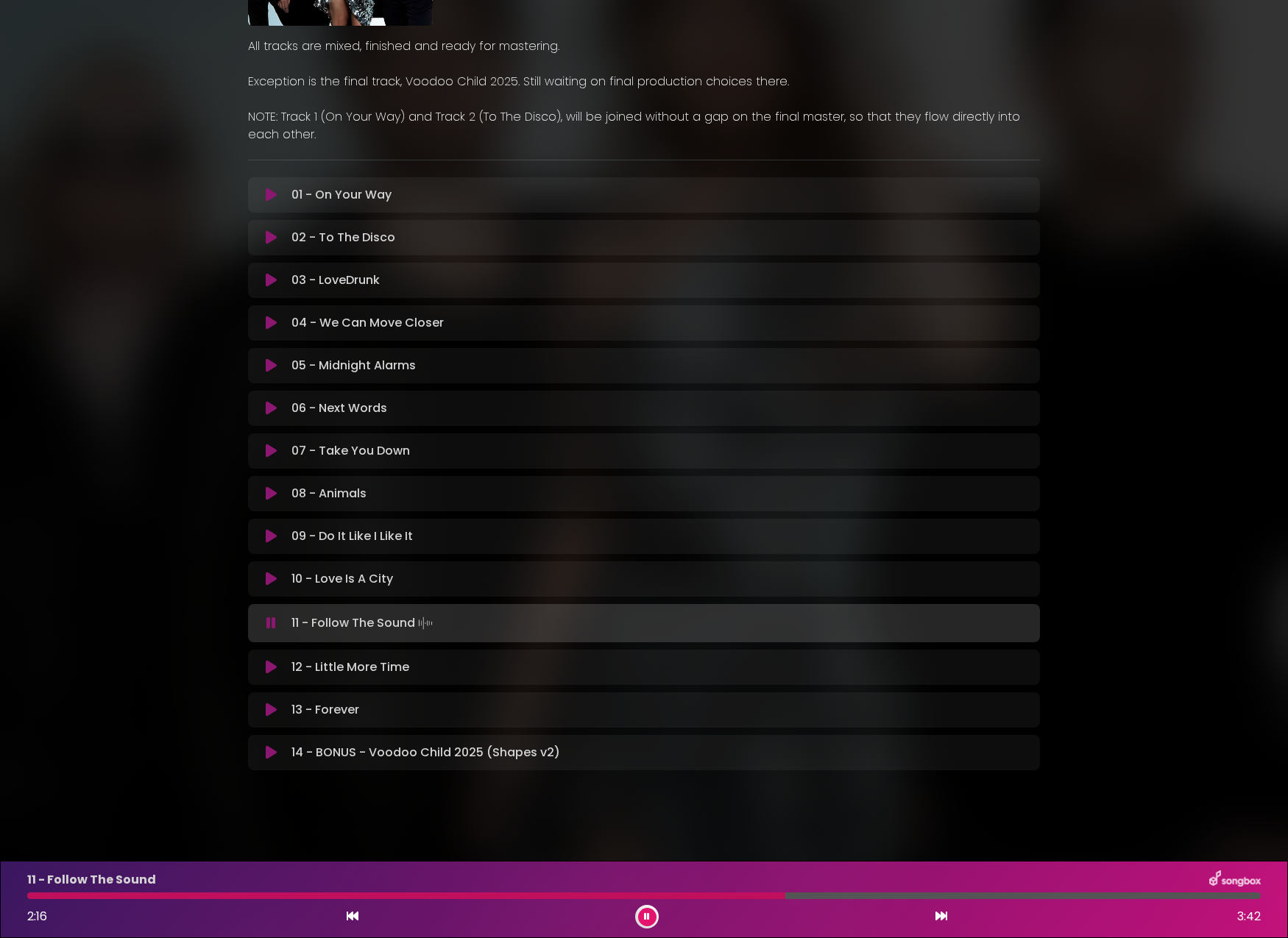
scroll to position [208, 0]
drag, startPoint x: 648, startPoint y: 918, endPoint x: 638, endPoint y: 915, distance: 10.4
click at [648, 918] on icon at bounding box center [647, 916] width 6 height 9
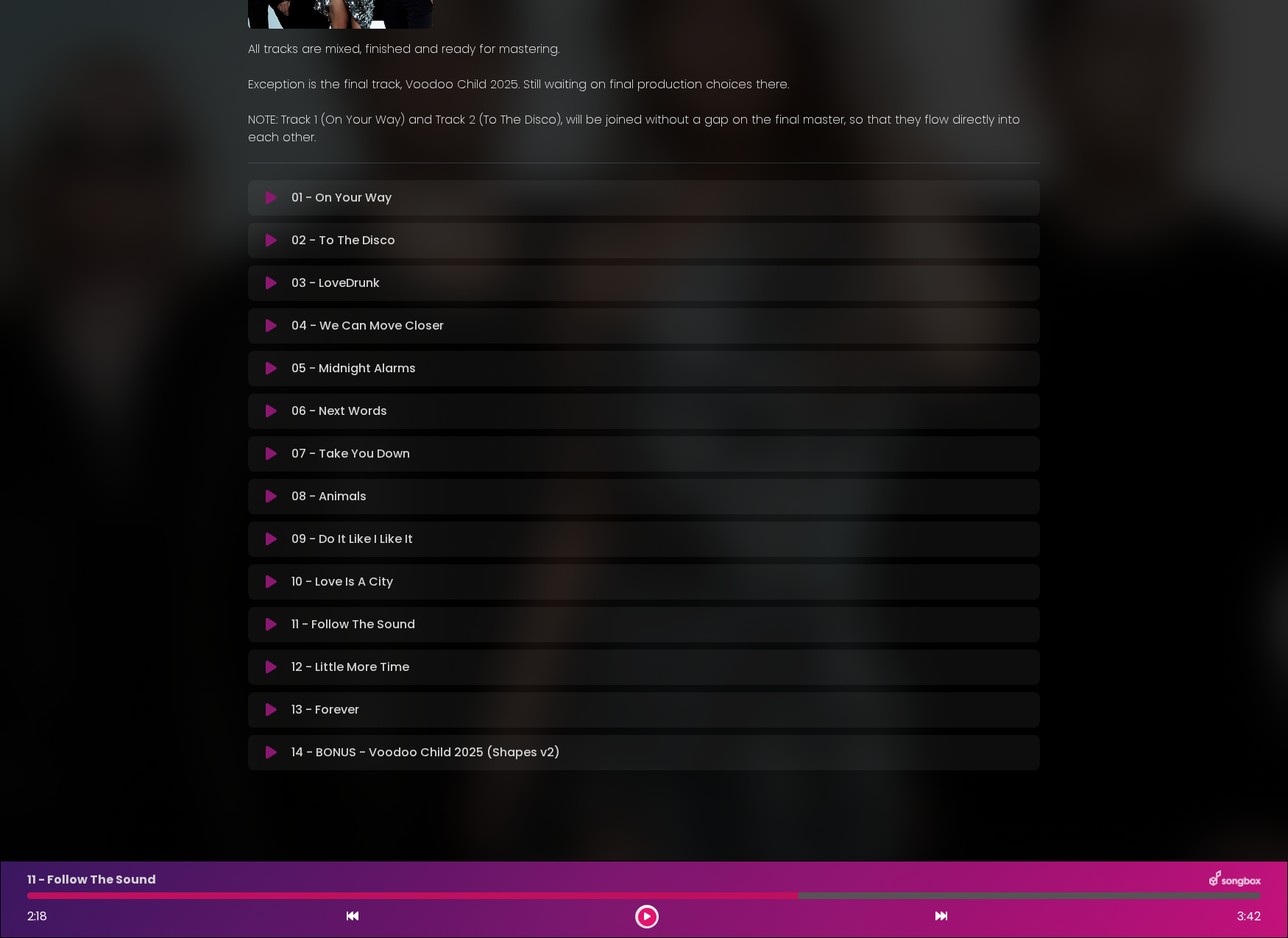
click at [267, 665] on icon at bounding box center [271, 666] width 11 height 15
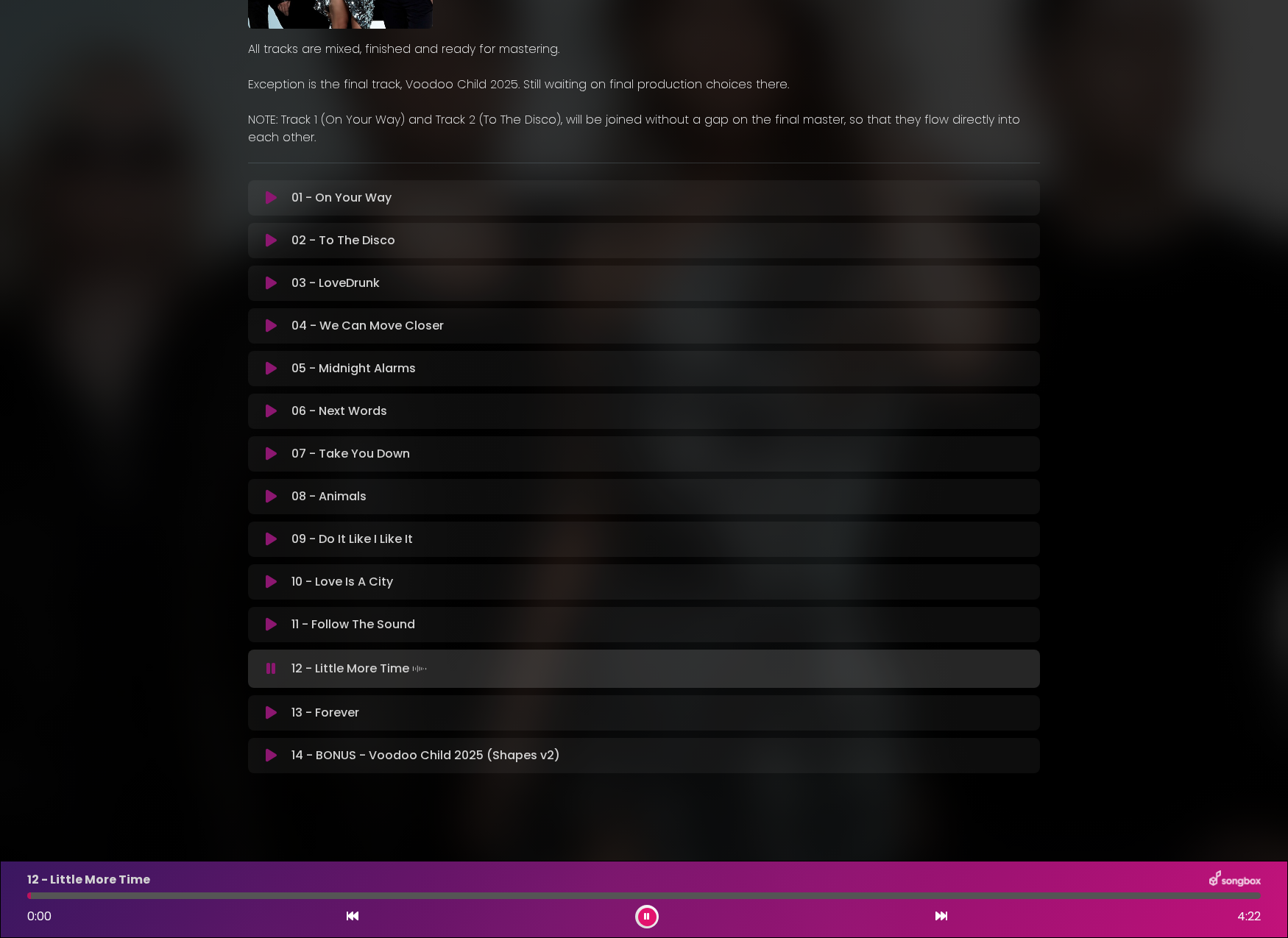
click at [155, 897] on div at bounding box center [644, 895] width 1233 height 7
click at [224, 894] on div at bounding box center [644, 895] width 1233 height 7
click at [340, 895] on div at bounding box center [644, 895] width 1233 height 7
drag, startPoint x: 451, startPoint y: 894, endPoint x: 531, endPoint y: 894, distance: 80.0
click at [452, 894] on div at bounding box center [644, 895] width 1233 height 7
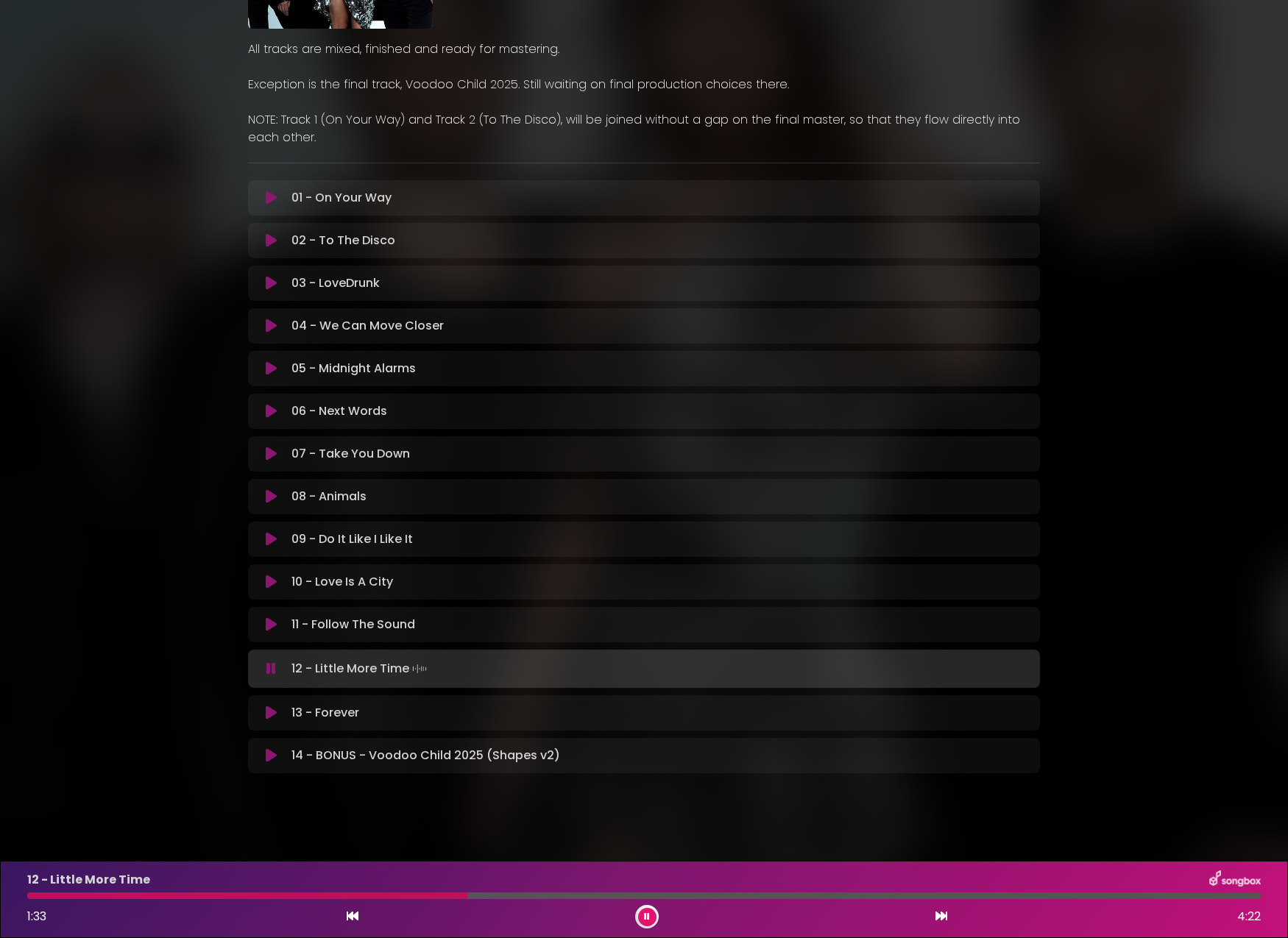
click at [582, 895] on div at bounding box center [644, 895] width 1233 height 7
click at [272, 714] on icon at bounding box center [271, 712] width 11 height 15
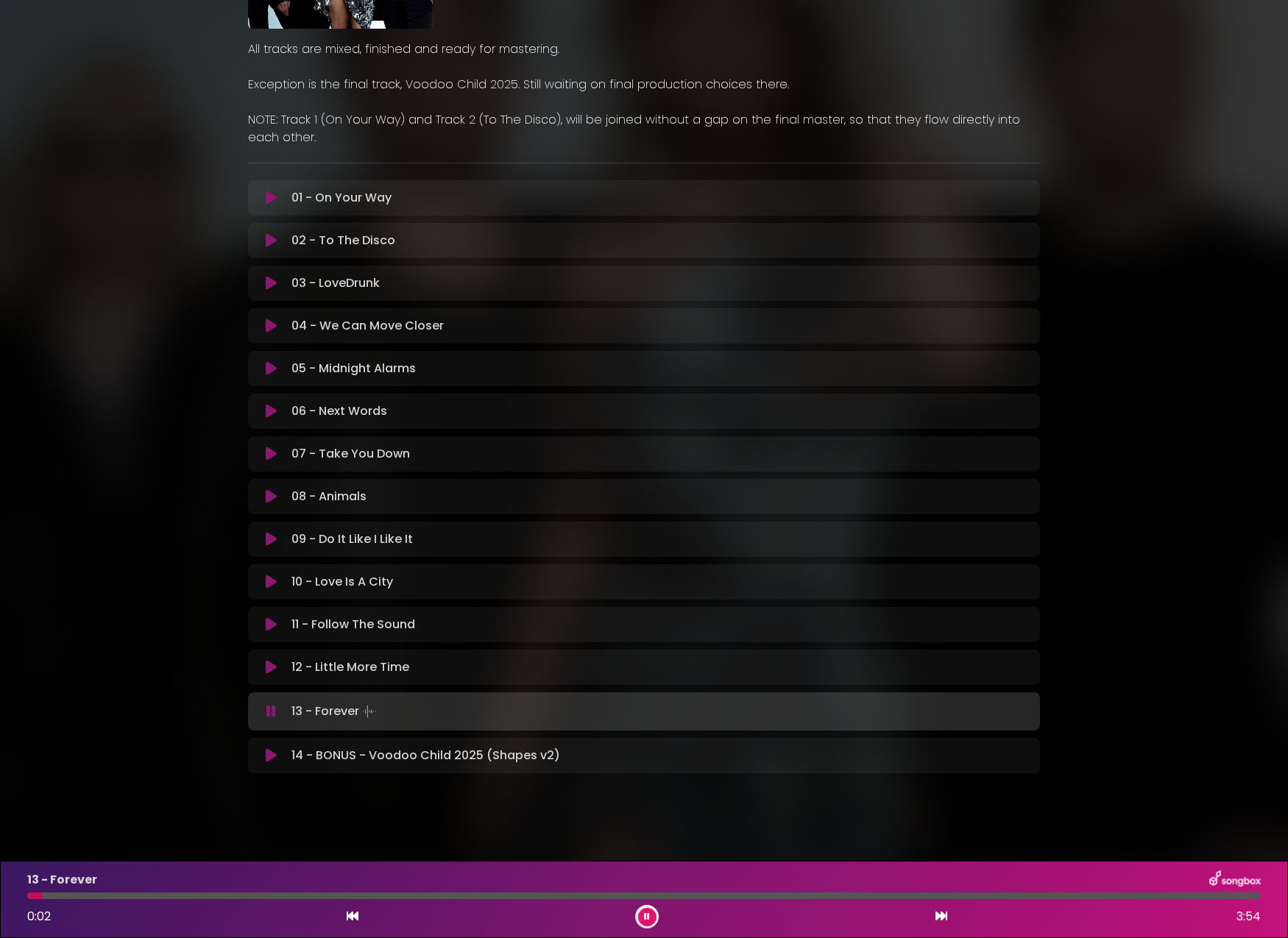
click at [101, 896] on div at bounding box center [644, 895] width 1233 height 7
click at [260, 893] on div at bounding box center [644, 895] width 1233 height 7
click at [366, 889] on div "13 - Forever 0:44 3:54" at bounding box center [644, 899] width 1251 height 58
click at [366, 894] on div at bounding box center [644, 895] width 1233 height 7
click at [479, 896] on div at bounding box center [644, 895] width 1233 height 7
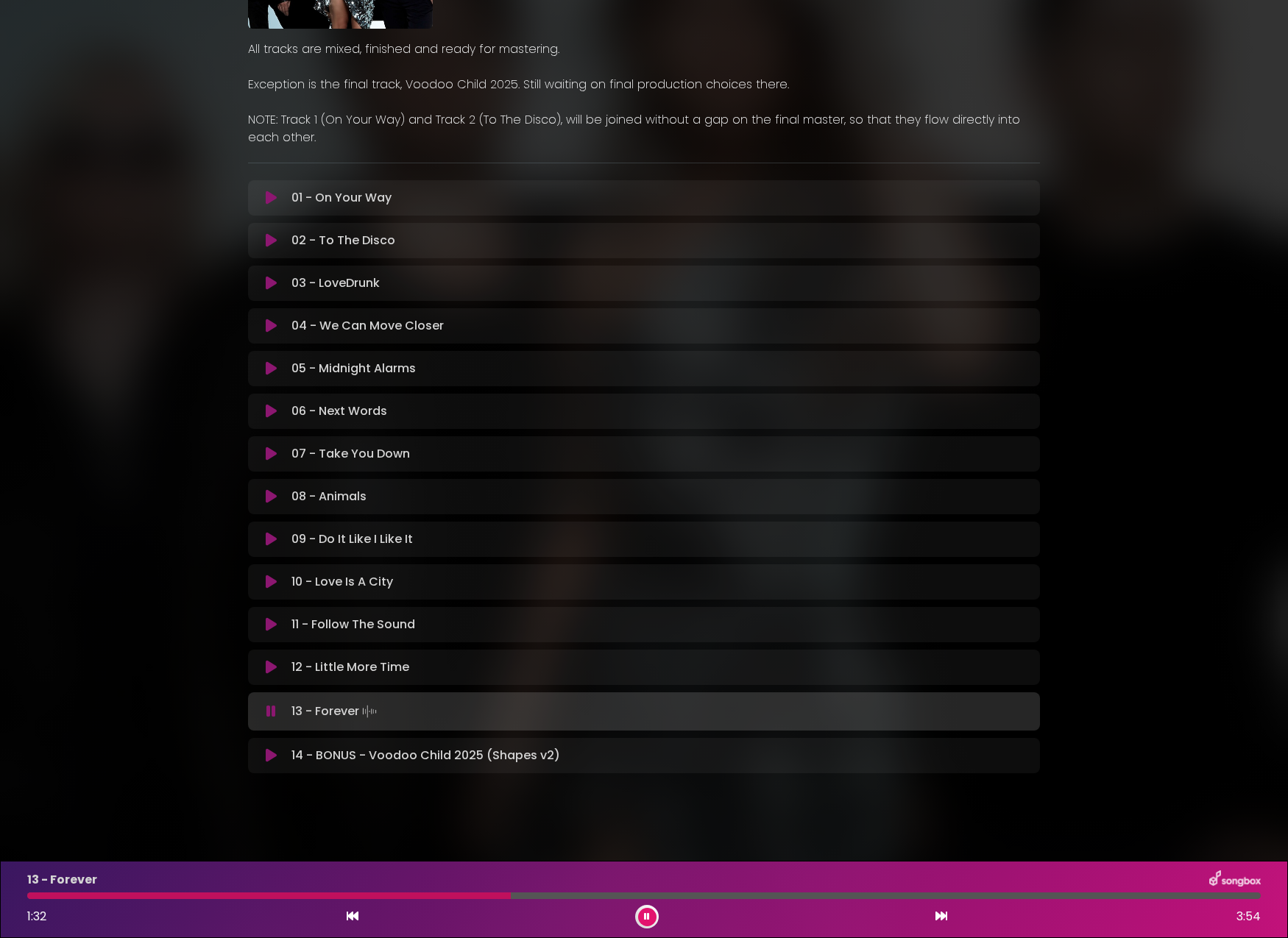
click at [678, 894] on div at bounding box center [644, 895] width 1233 height 7
click at [276, 751] on icon at bounding box center [271, 755] width 11 height 15
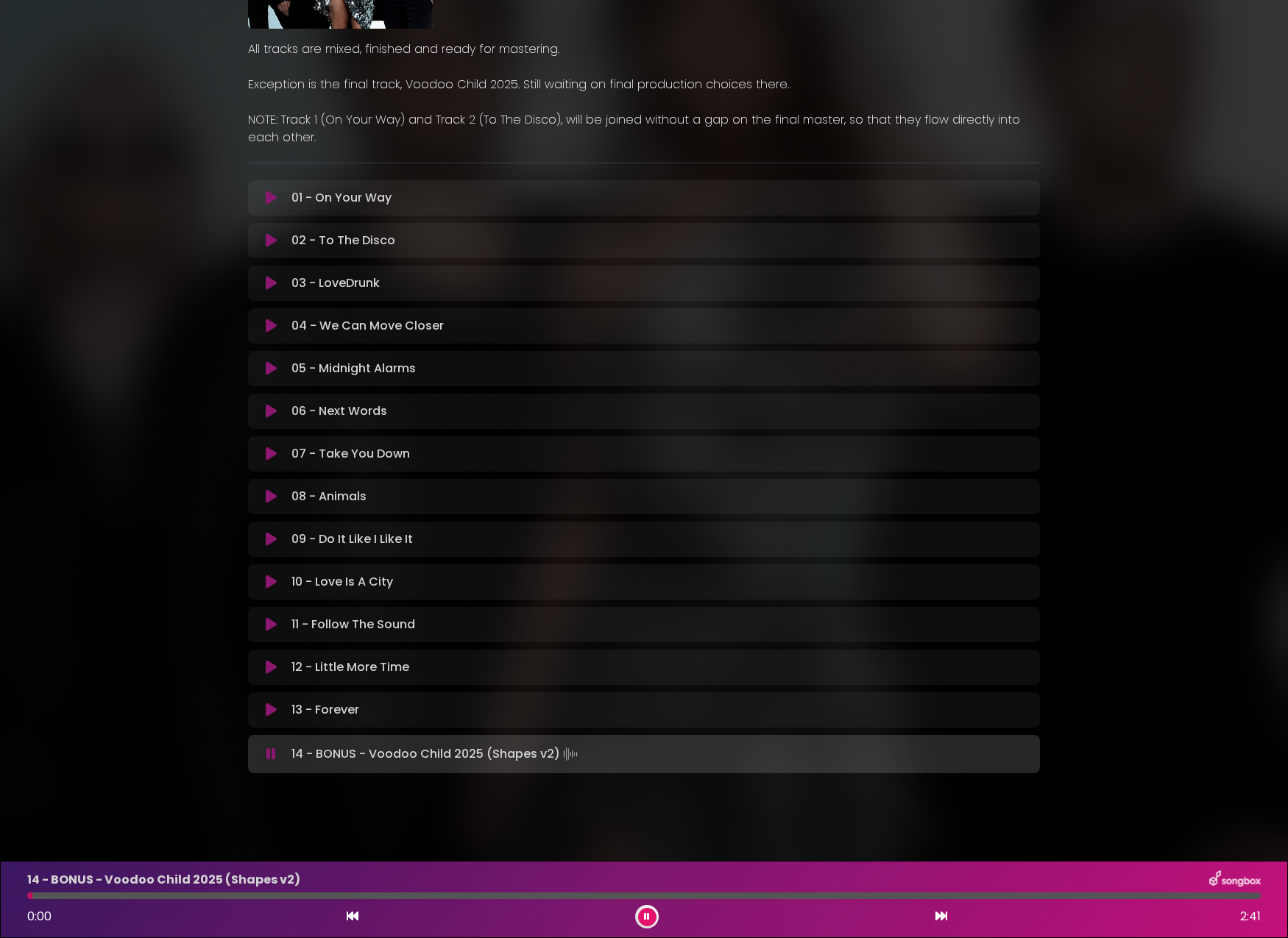
drag, startPoint x: 263, startPoint y: 896, endPoint x: 277, endPoint y: 893, distance: 14.3
click at [263, 896] on div at bounding box center [644, 895] width 1233 height 7
click at [398, 896] on div at bounding box center [644, 895] width 1233 height 7
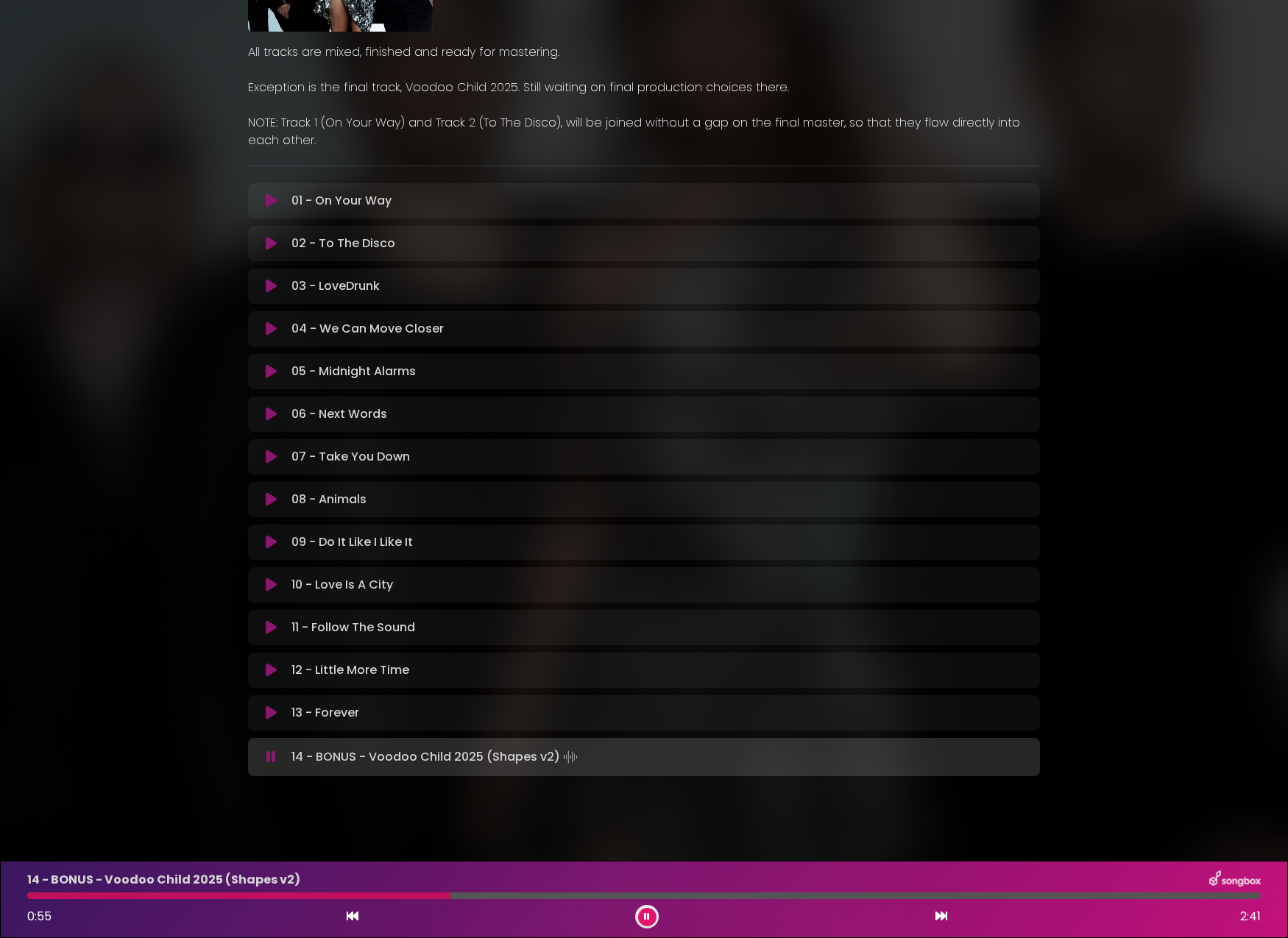
click at [272, 244] on icon at bounding box center [271, 243] width 11 height 15
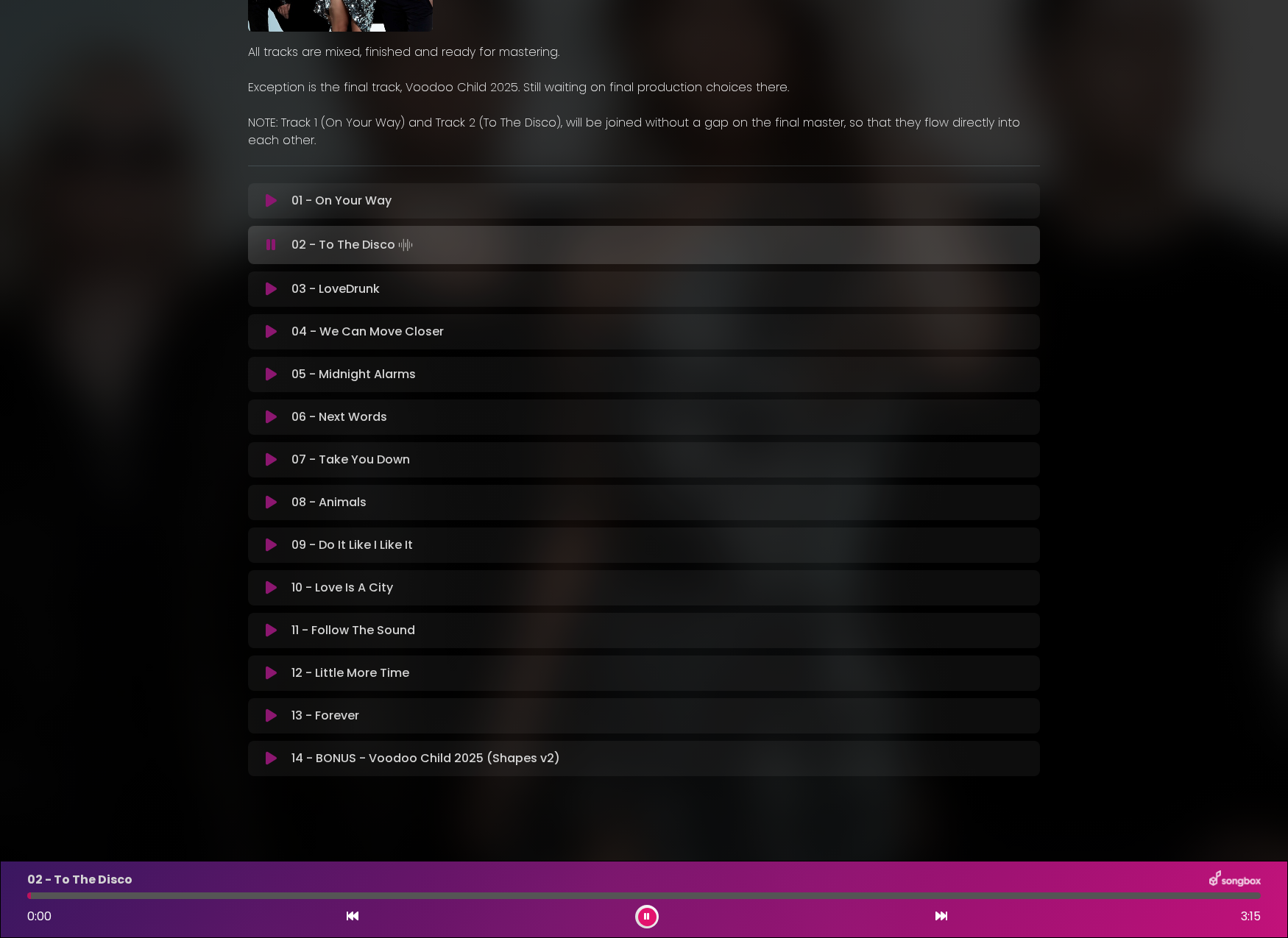
click at [230, 891] on div "02 - To The Disco 0:00 3:15" at bounding box center [644, 899] width 1251 height 58
drag, startPoint x: 254, startPoint y: 894, endPoint x: 263, endPoint y: 896, distance: 9.2
click at [255, 894] on div at bounding box center [644, 895] width 1233 height 7
drag, startPoint x: 397, startPoint y: 894, endPoint x: 448, endPoint y: 891, distance: 51.1
click at [397, 894] on div at bounding box center [644, 895] width 1233 height 7
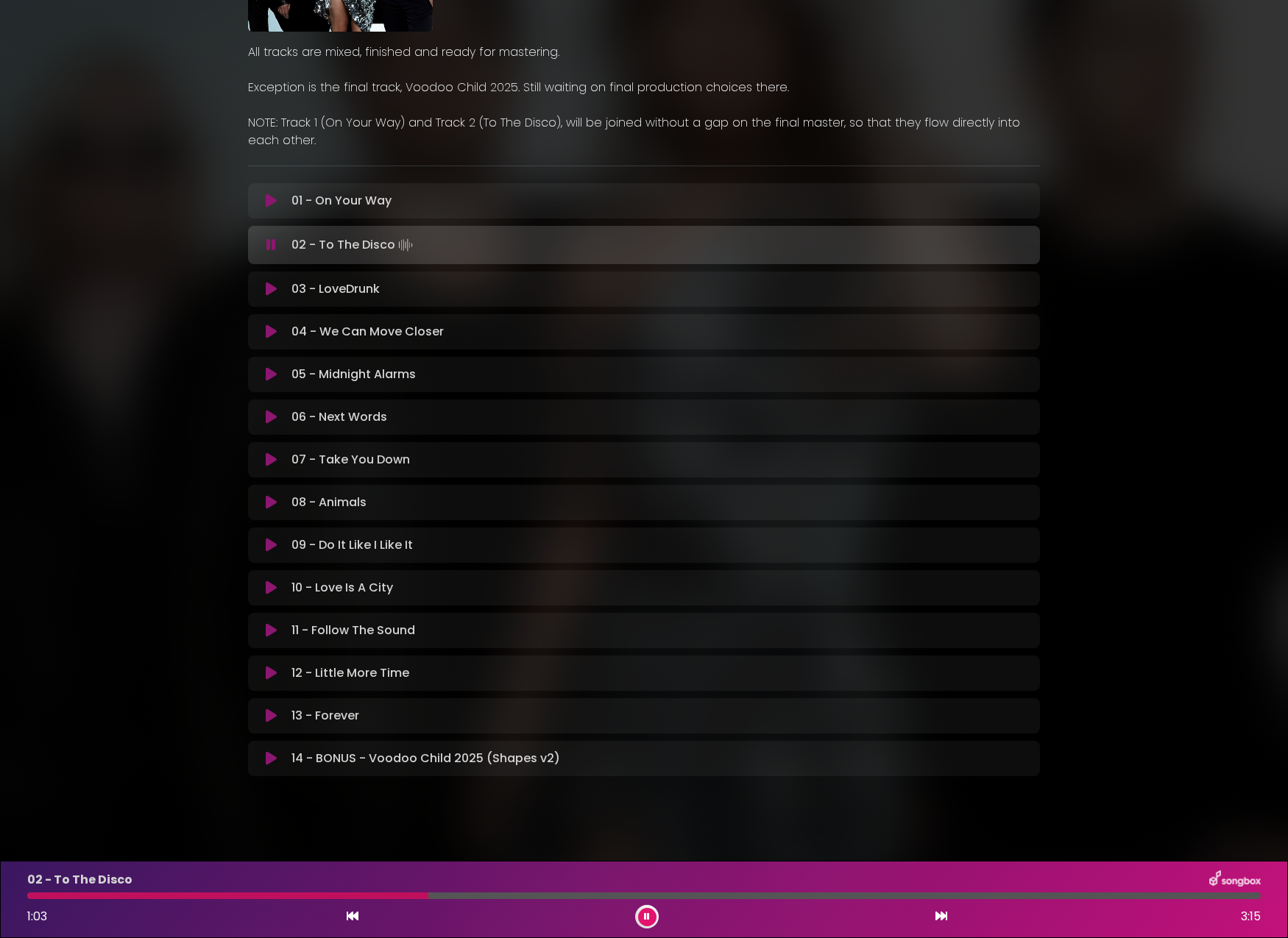
click at [273, 329] on icon at bounding box center [271, 331] width 11 height 15
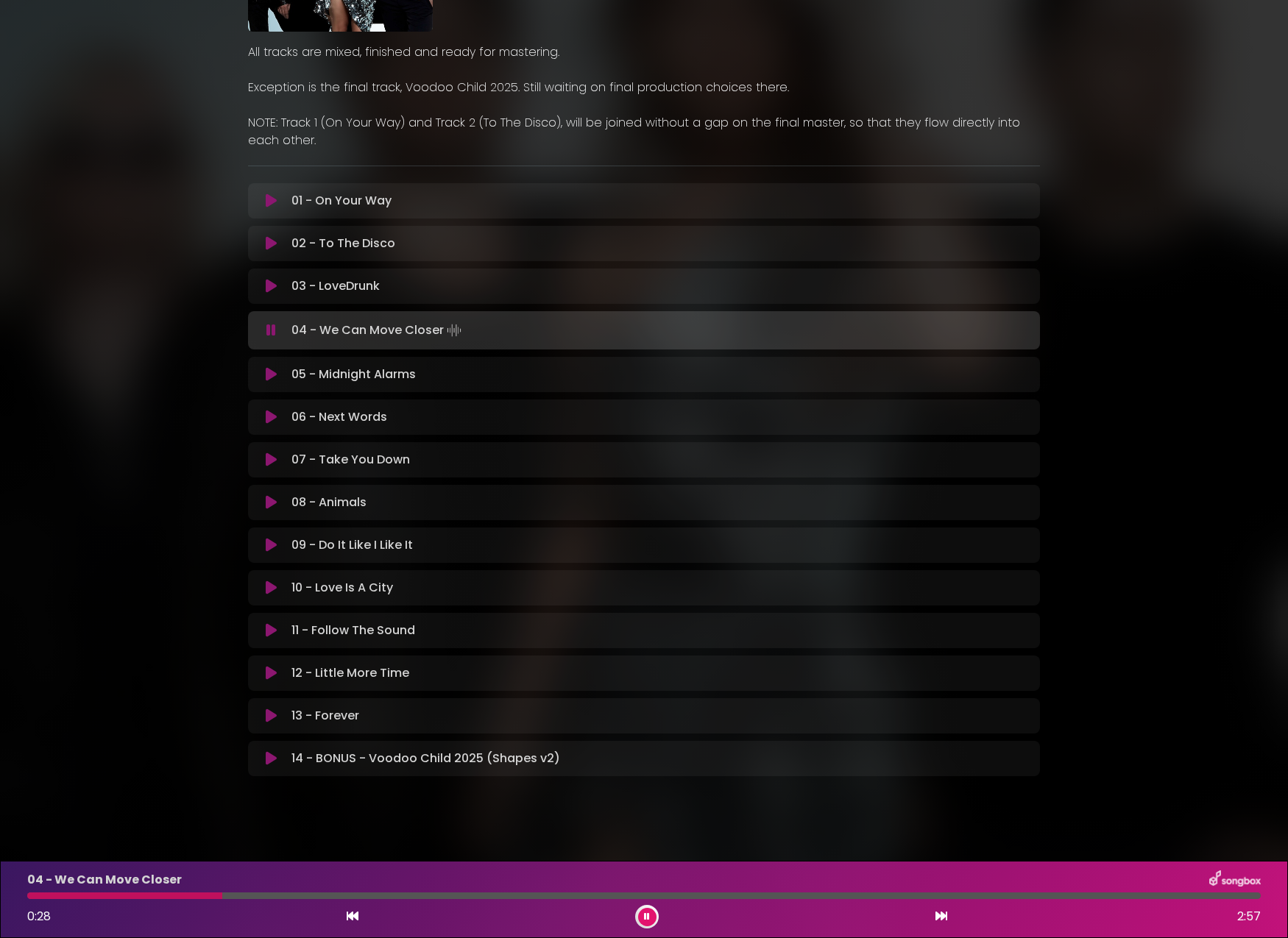
click at [222, 896] on div at bounding box center [644, 895] width 1233 height 7
click at [278, 587] on button at bounding box center [271, 587] width 28 height 15
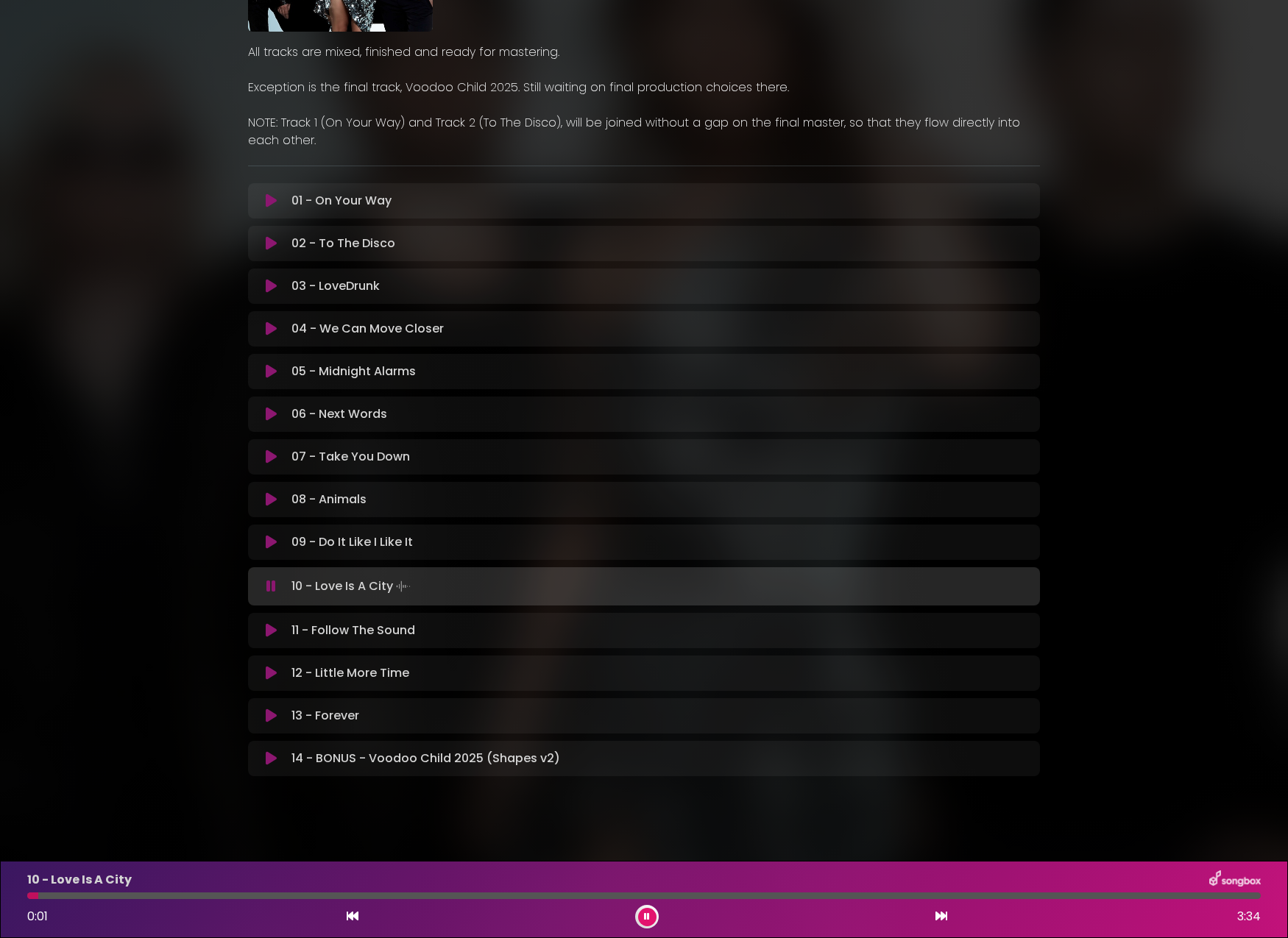
click at [278, 894] on div at bounding box center [644, 895] width 1233 height 7
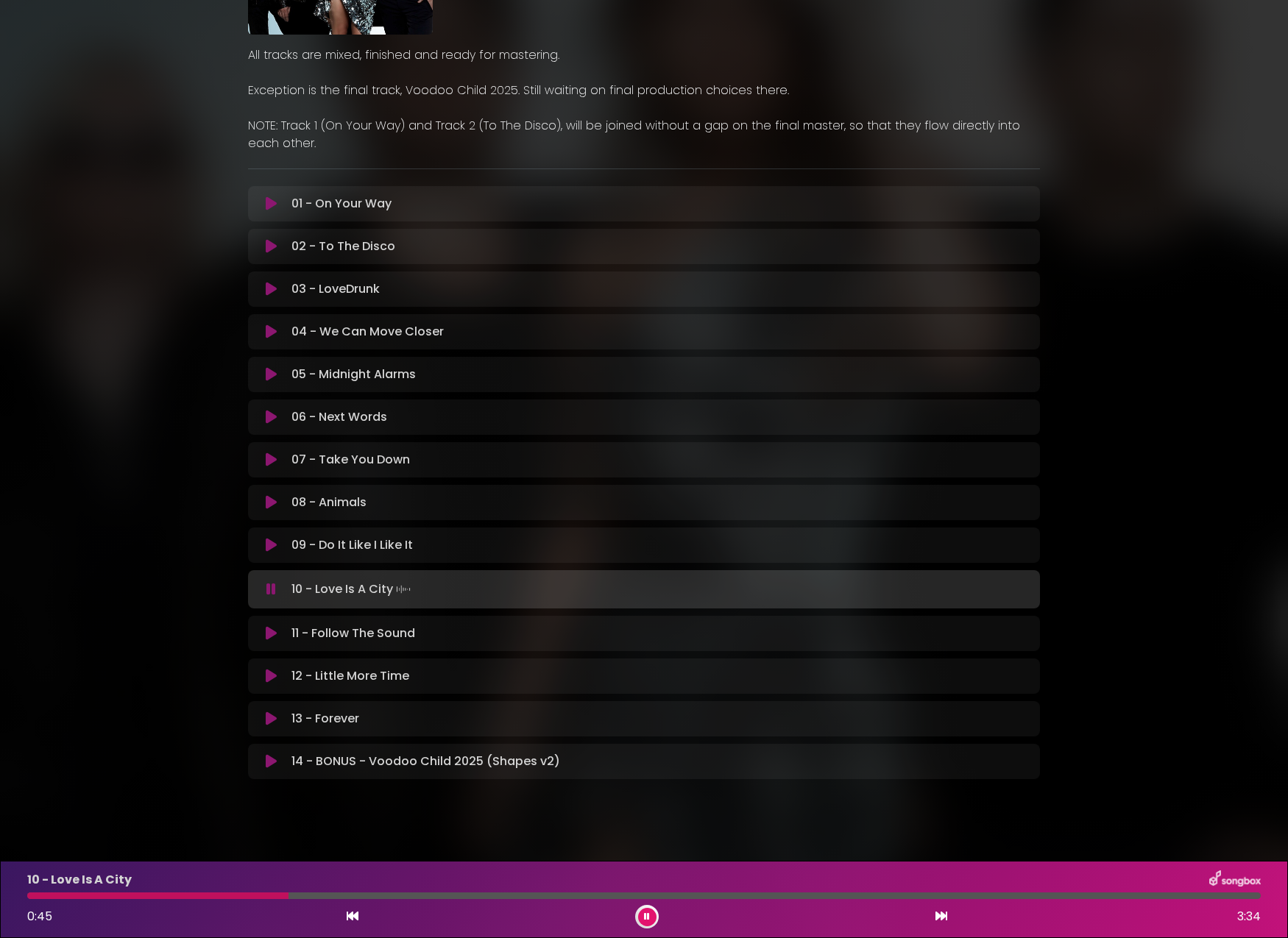
click at [270, 633] on icon at bounding box center [271, 633] width 11 height 15
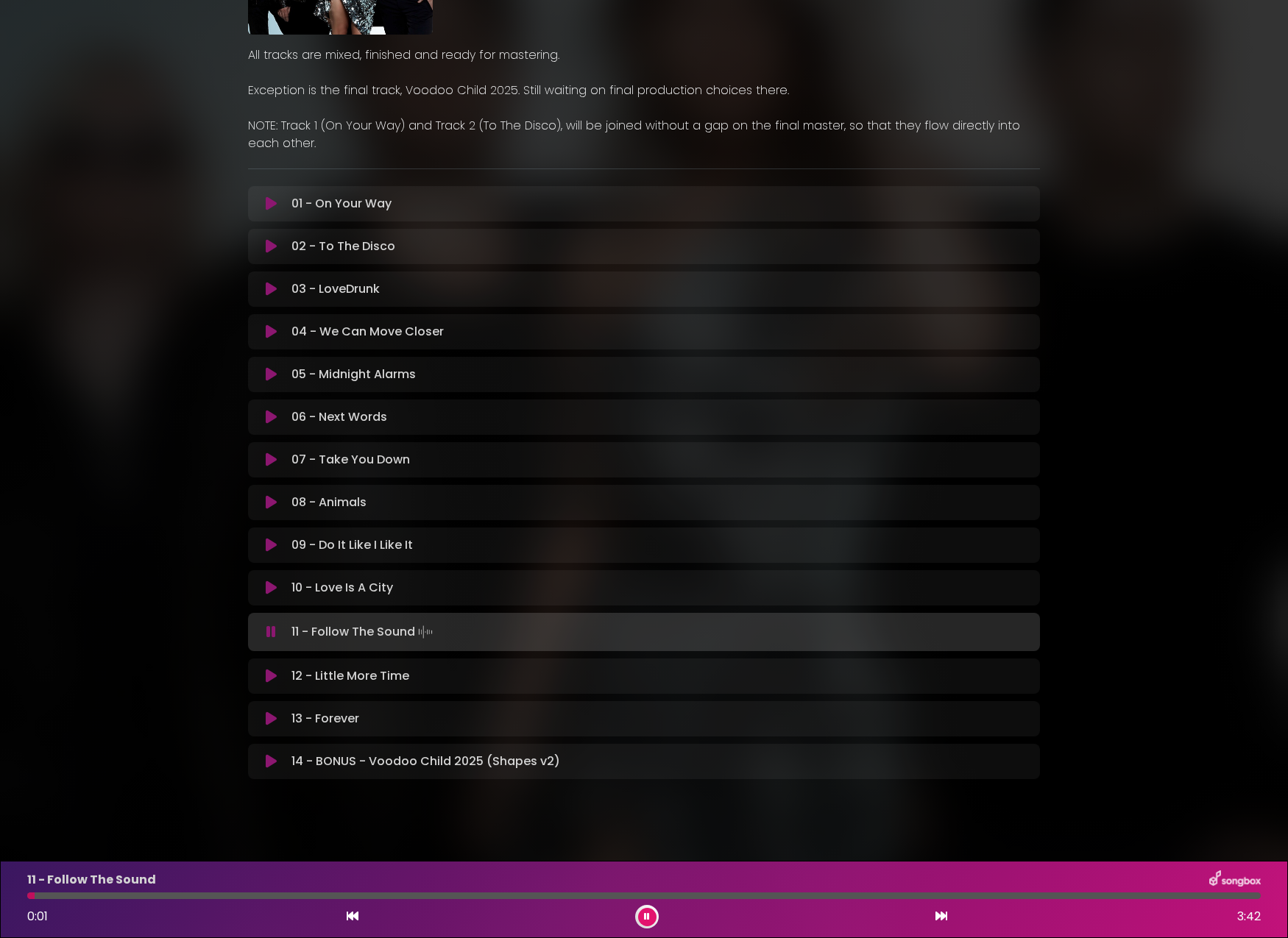
click at [337, 889] on div "11 - Follow The Sound 0:01 3:42" at bounding box center [644, 899] width 1251 height 58
click at [335, 897] on div at bounding box center [644, 895] width 1233 height 7
click at [271, 677] on icon at bounding box center [271, 675] width 11 height 15
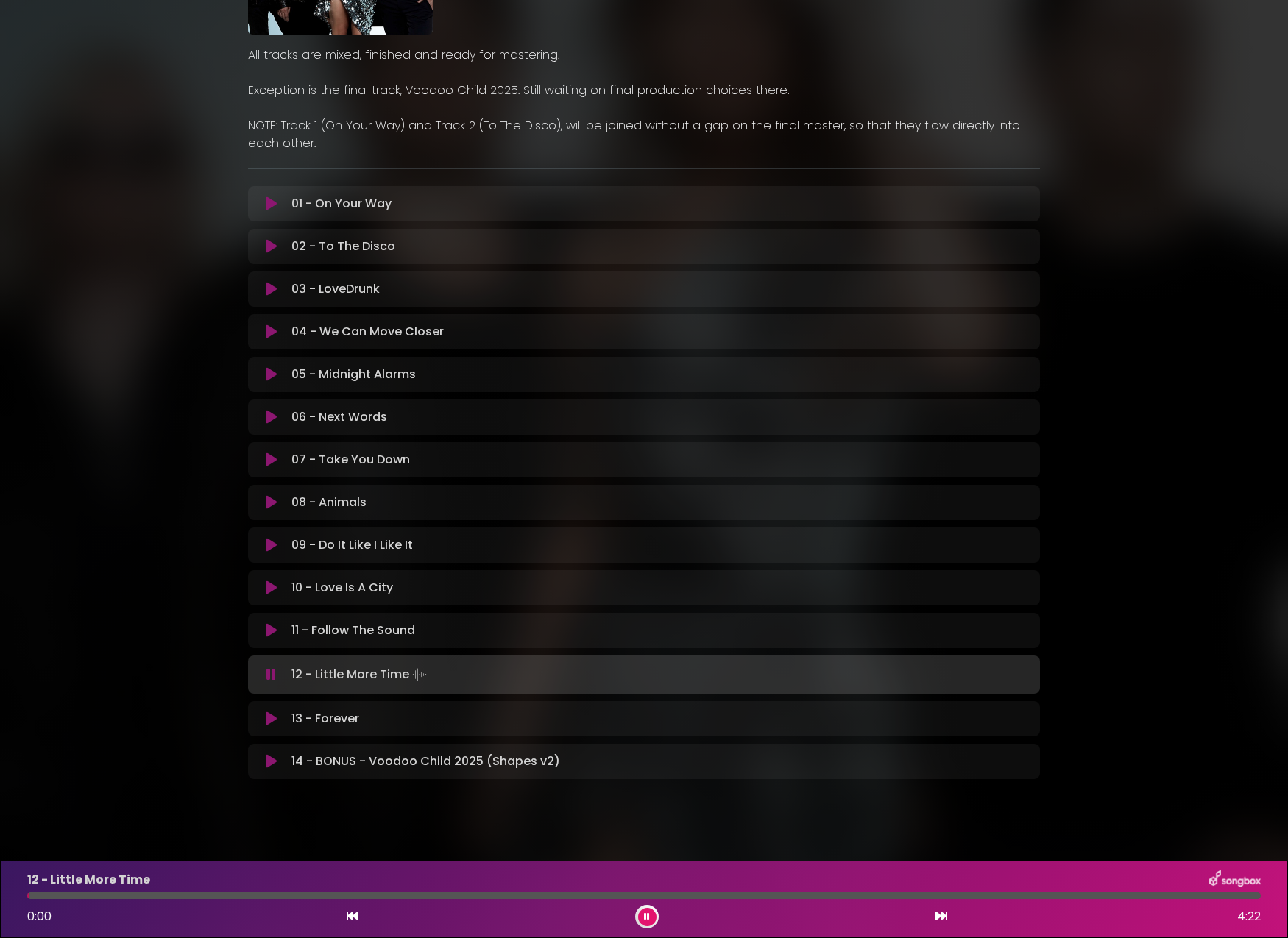
click at [350, 894] on div at bounding box center [644, 895] width 1233 height 7
click at [271, 416] on icon at bounding box center [271, 417] width 11 height 15
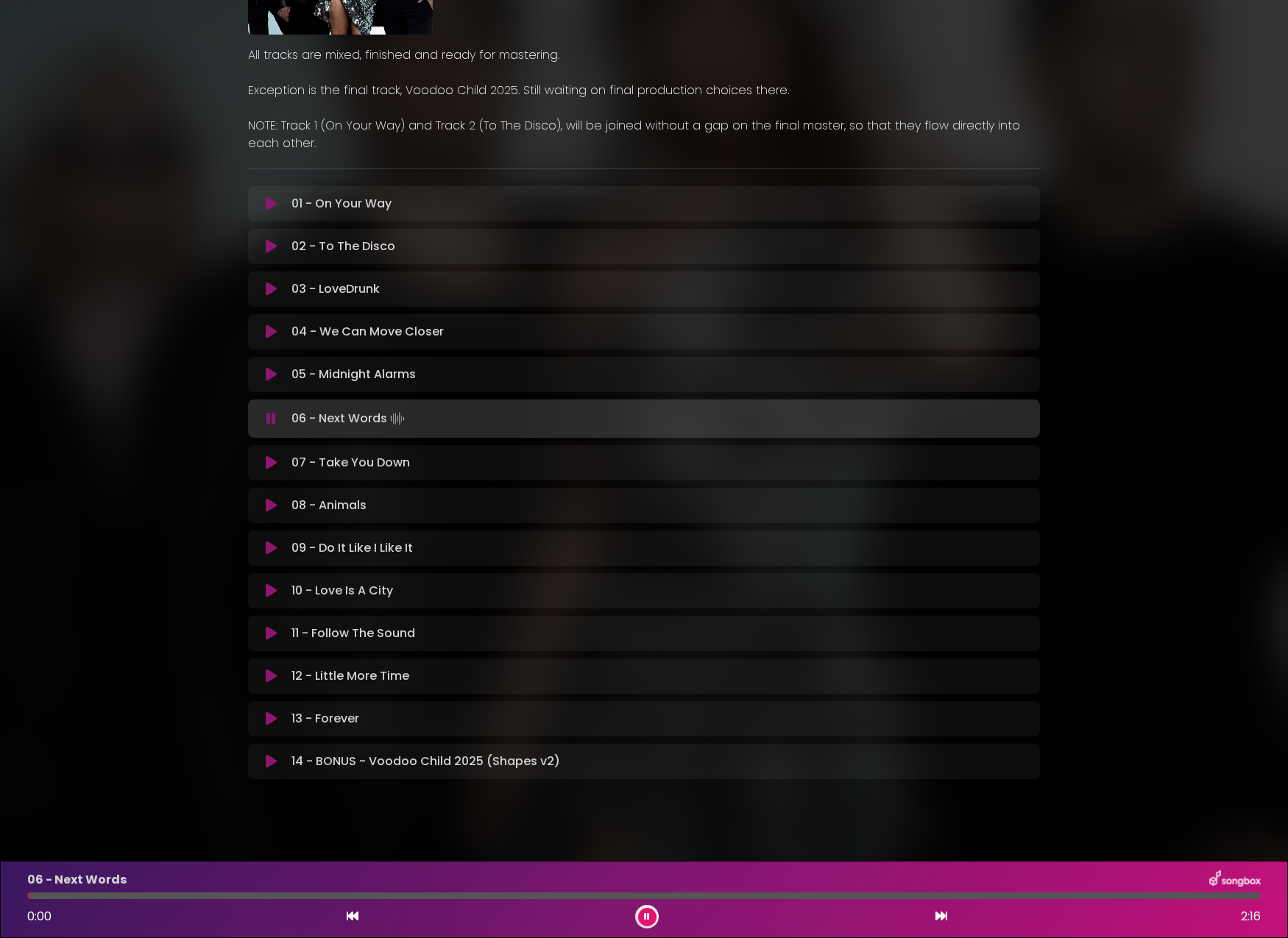
click at [340, 901] on div "06 - Next Words 0:00 2:16" at bounding box center [644, 899] width 1251 height 58
click at [353, 891] on div "06 - Next Words 0:00 2:16" at bounding box center [644, 899] width 1251 height 58
click at [407, 892] on div at bounding box center [644, 895] width 1233 height 7
click at [457, 891] on div "06 - Next Words 0:43 2:16" at bounding box center [644, 899] width 1251 height 58
click at [521, 897] on div at bounding box center [644, 895] width 1233 height 7
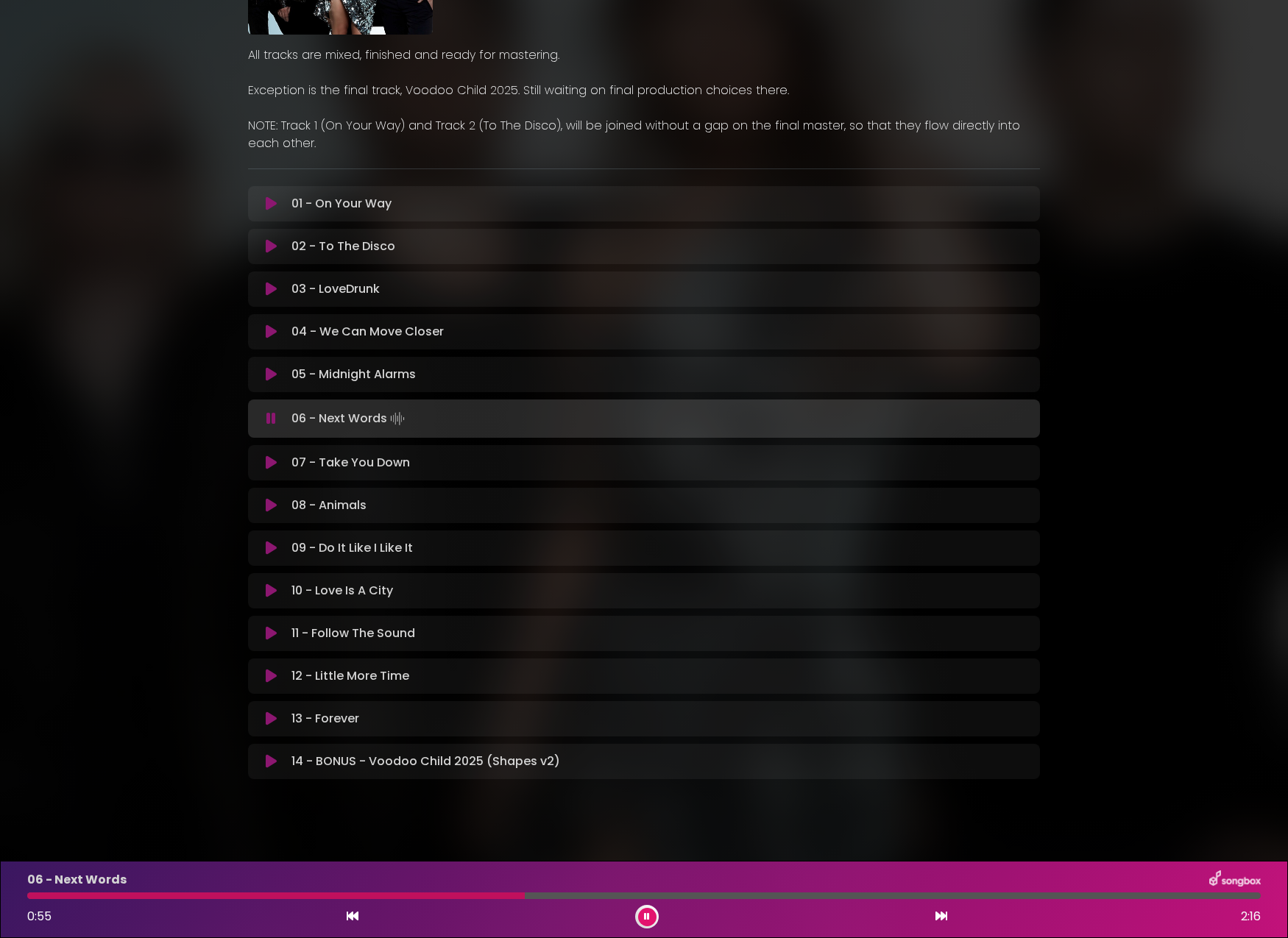
click at [636, 896] on div at bounding box center [644, 895] width 1233 height 7
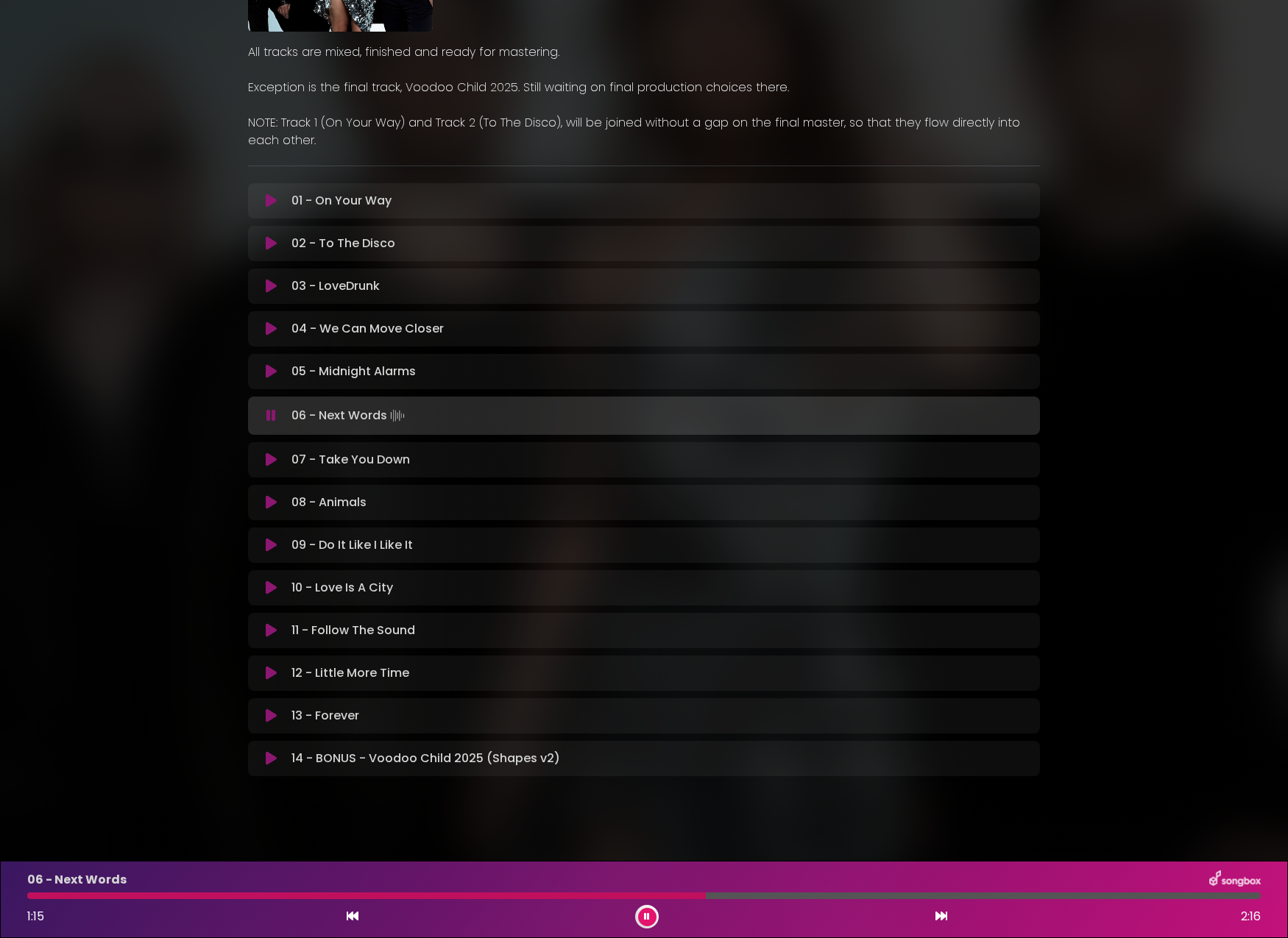
click at [644, 914] on button at bounding box center [647, 917] width 19 height 19
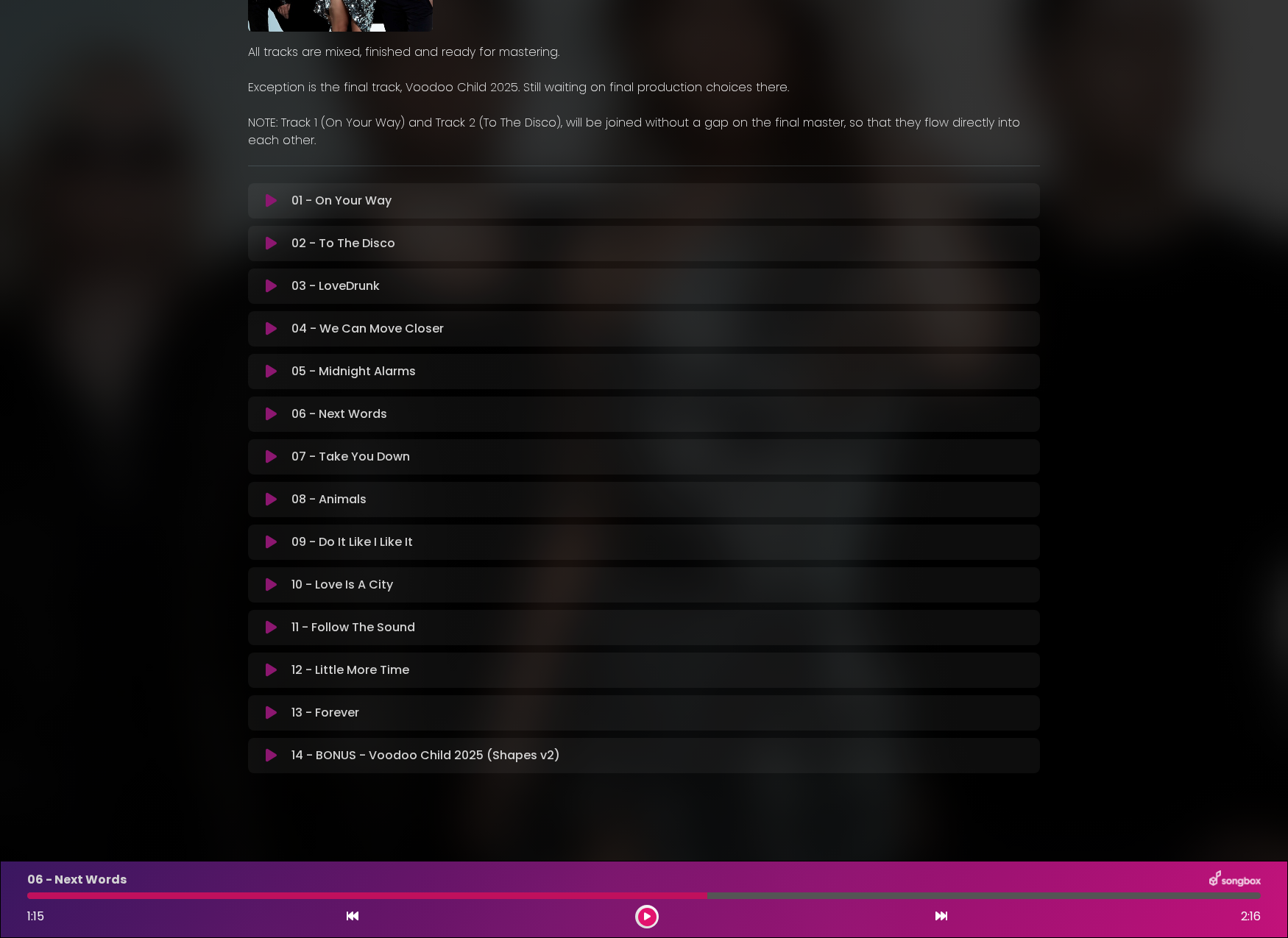
click at [636, 911] on div "1:15 2:16" at bounding box center [644, 917] width 1251 height 23
click at [647, 919] on icon at bounding box center [647, 916] width 7 height 9
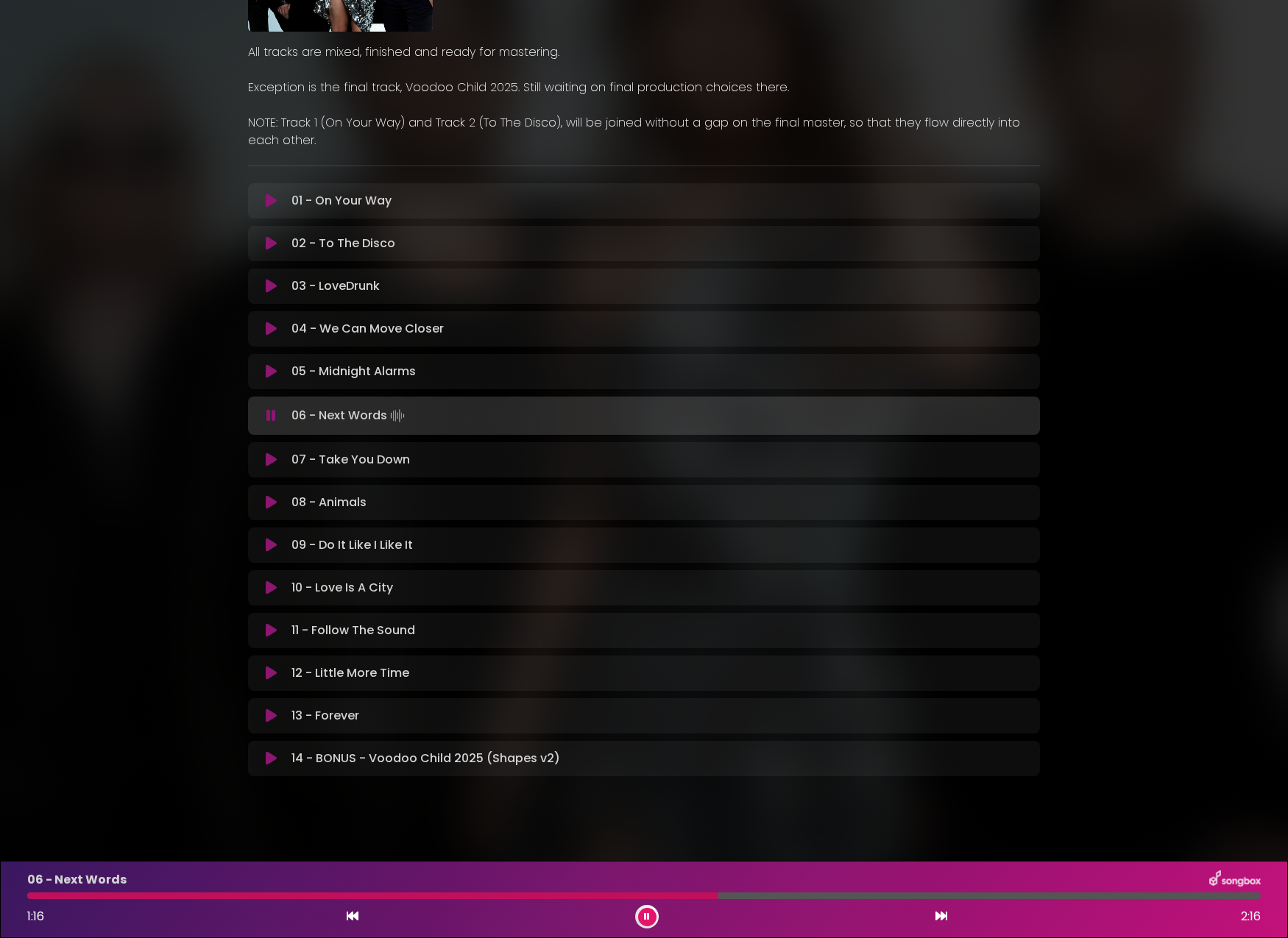
click at [557, 894] on div at bounding box center [372, 895] width 691 height 7
click at [272, 459] on icon at bounding box center [271, 459] width 11 height 15
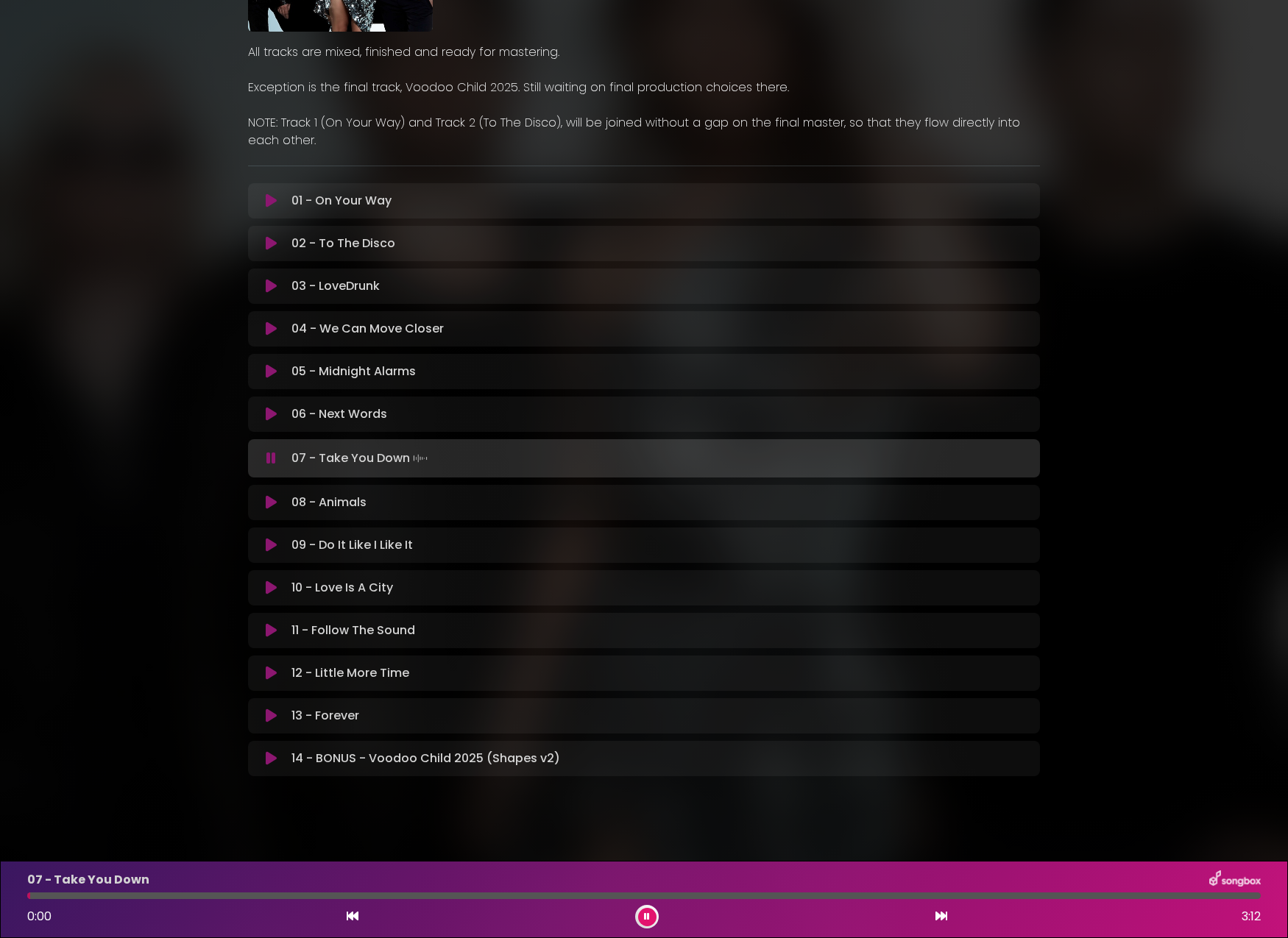
click at [435, 896] on div at bounding box center [644, 895] width 1233 height 7
click at [650, 917] on button at bounding box center [647, 917] width 19 height 19
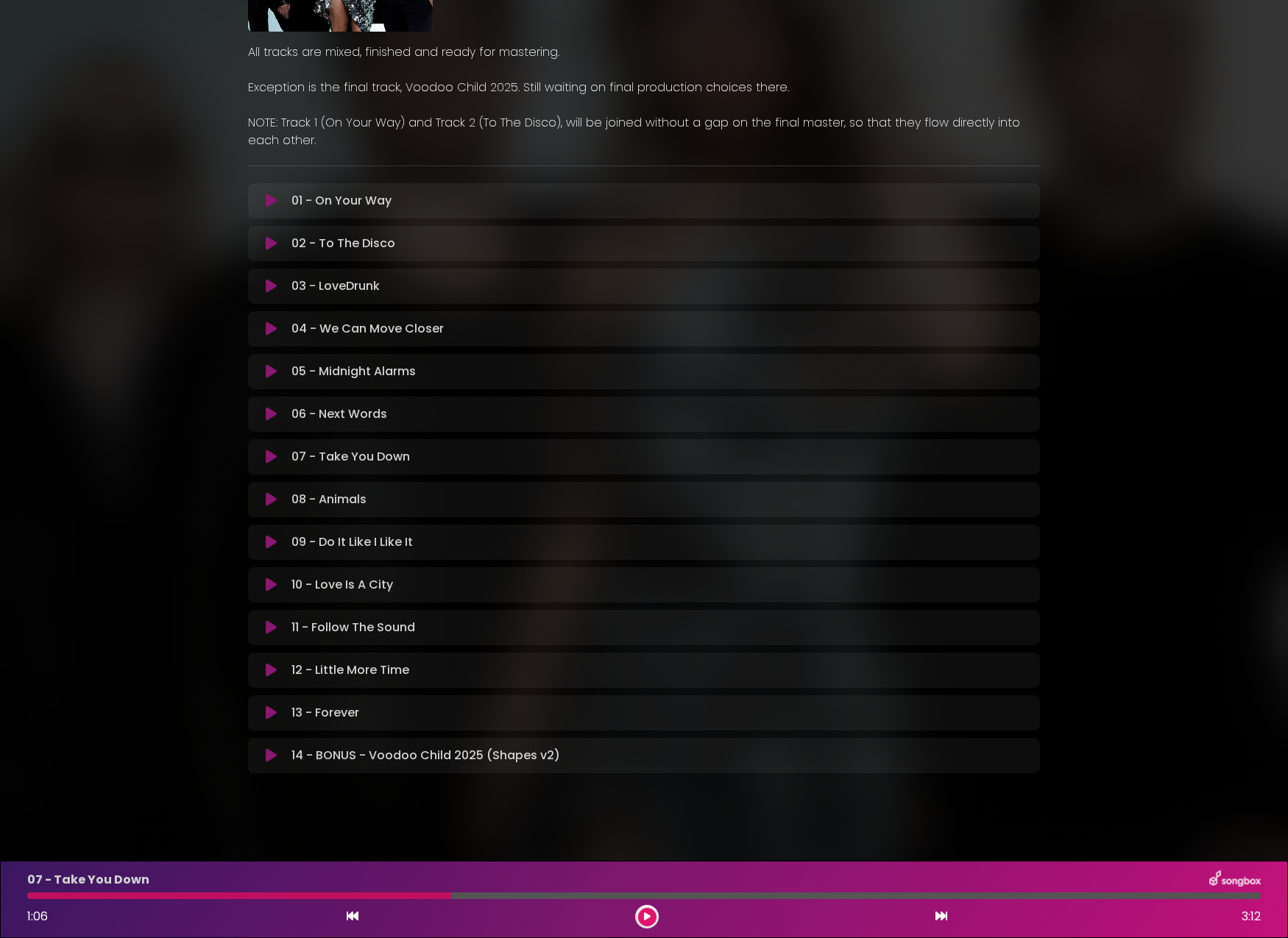
click at [648, 917] on icon at bounding box center [647, 916] width 7 height 9
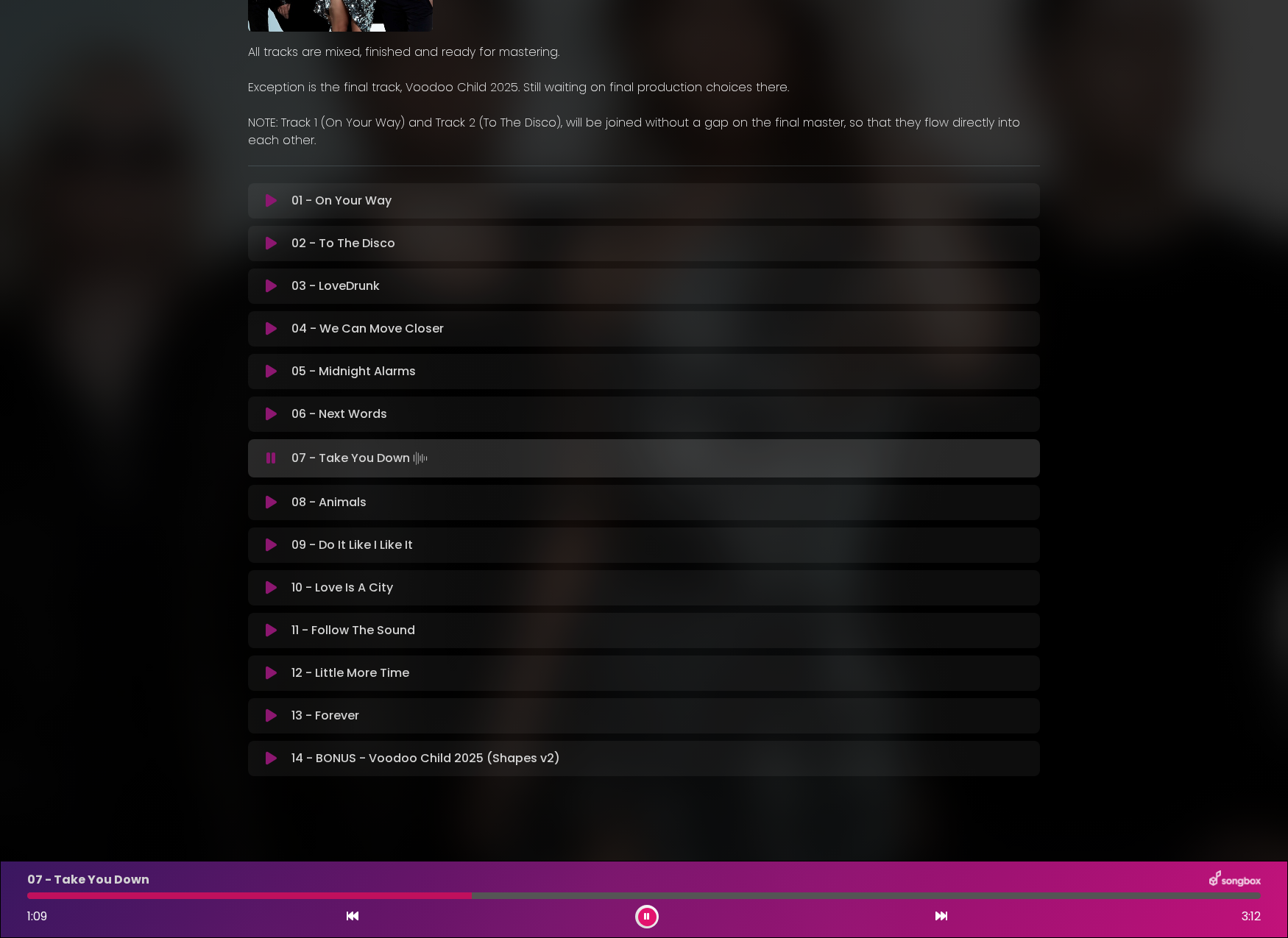
click at [645, 915] on button at bounding box center [647, 917] width 19 height 19
